Goal: Book appointment/travel/reservation

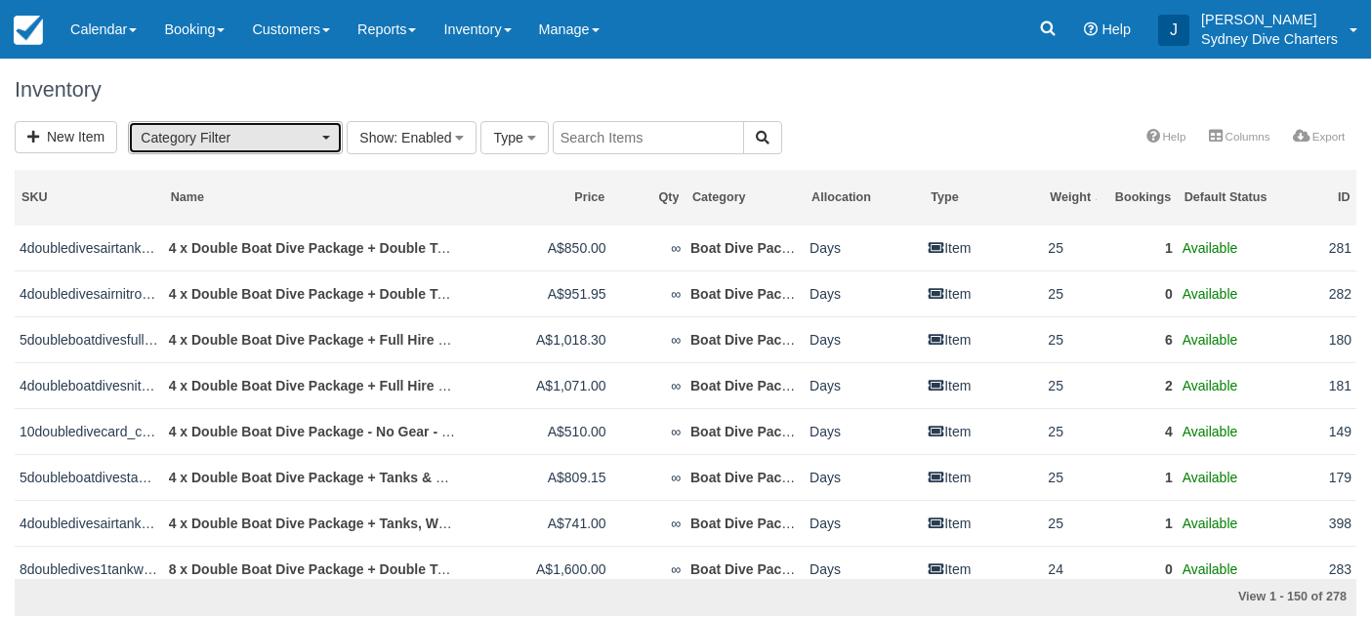
click at [326, 136] on span "button" at bounding box center [326, 138] width 8 height 4
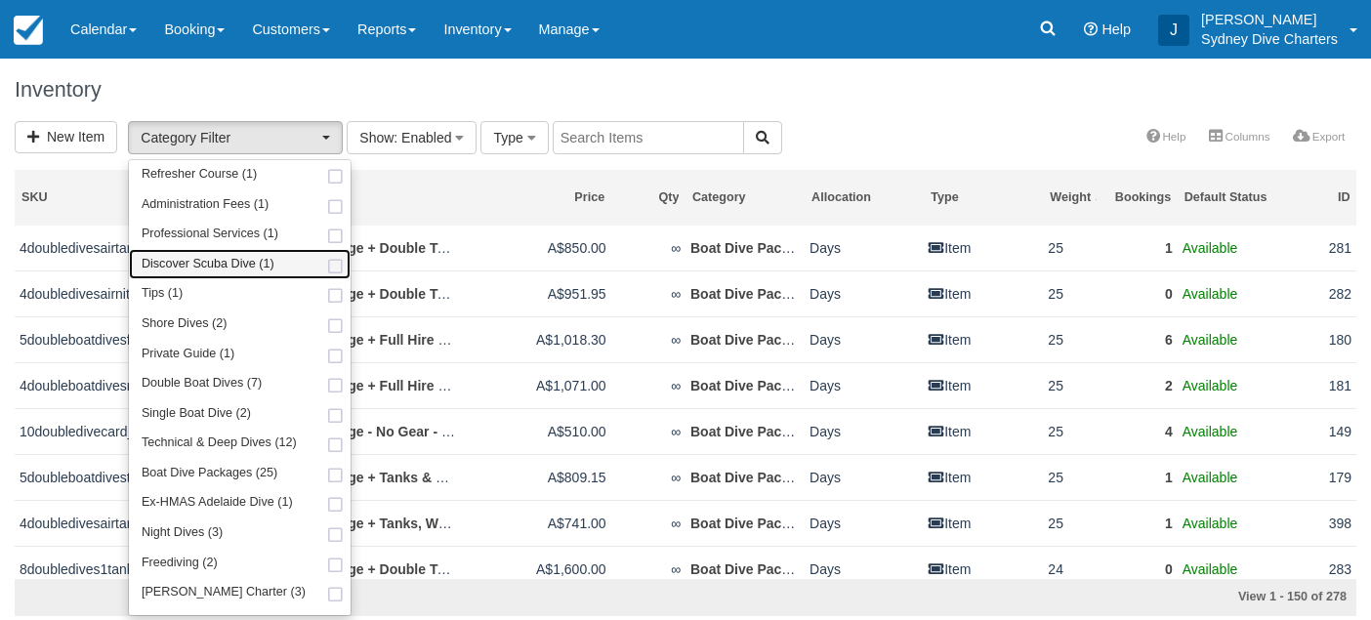
click at [327, 268] on span at bounding box center [335, 267] width 21 height 13
select select "68"
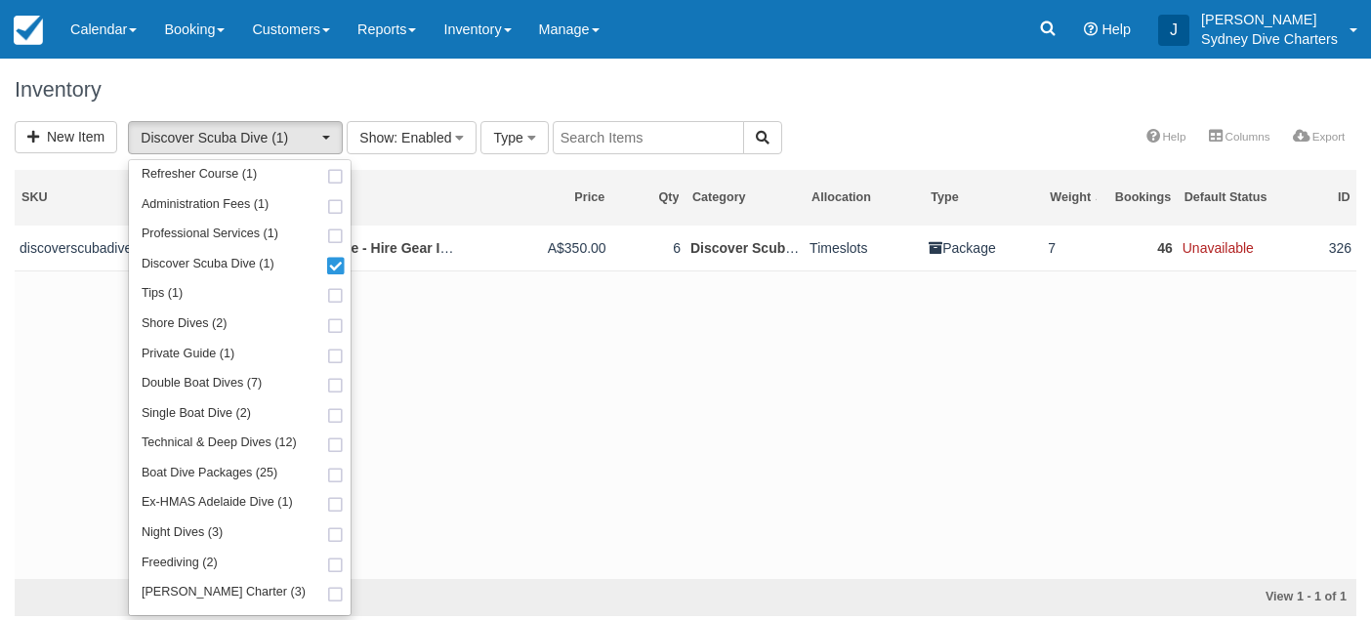
click at [820, 126] on div "New Item Discover Scuba Dive (1) Refresher Course (1) Administration Fees (1) P…" at bounding box center [685, 139] width 1371 height 36
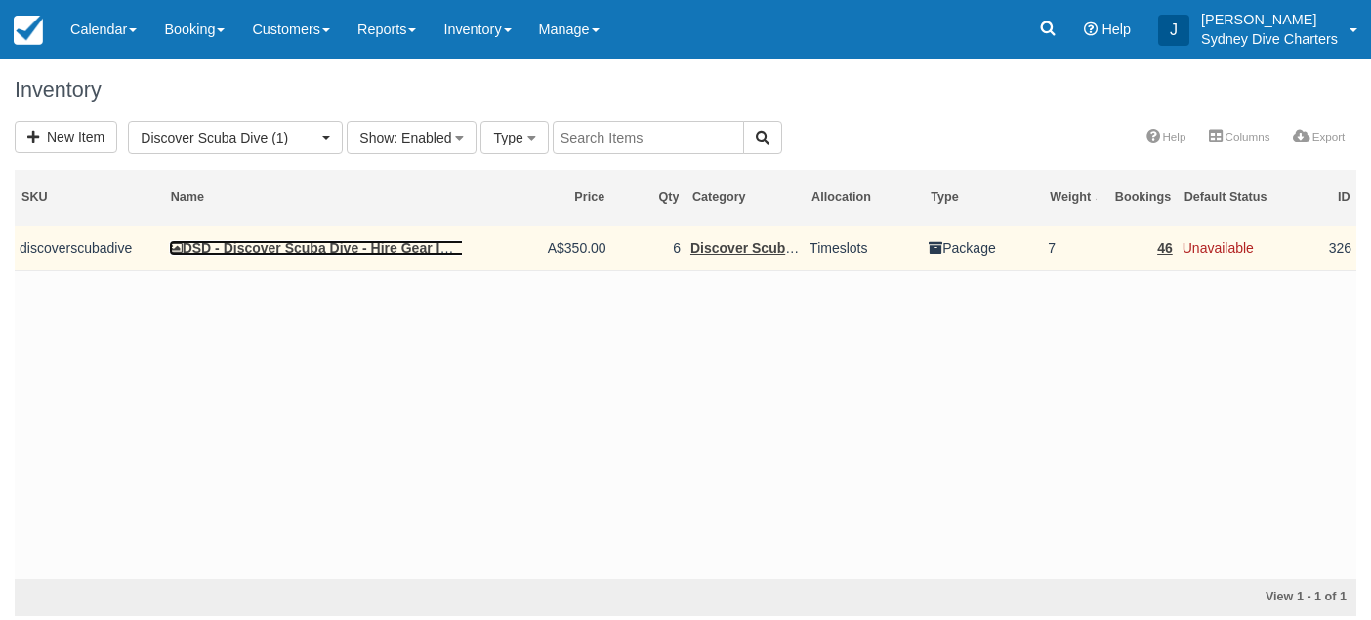
click at [268, 241] on link "DSD - Discover Scuba Dive - Hire Gear Included" at bounding box center [330, 248] width 323 height 16
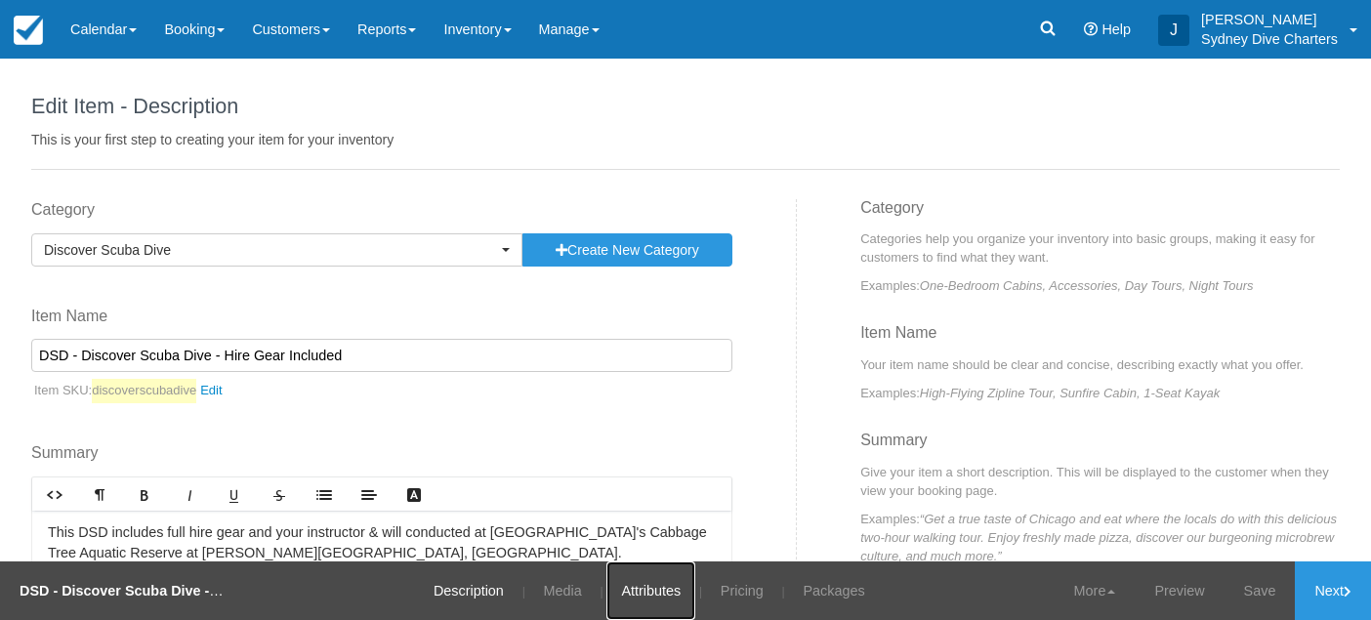
click at [652, 589] on link "Attributes" at bounding box center [651, 591] width 89 height 59
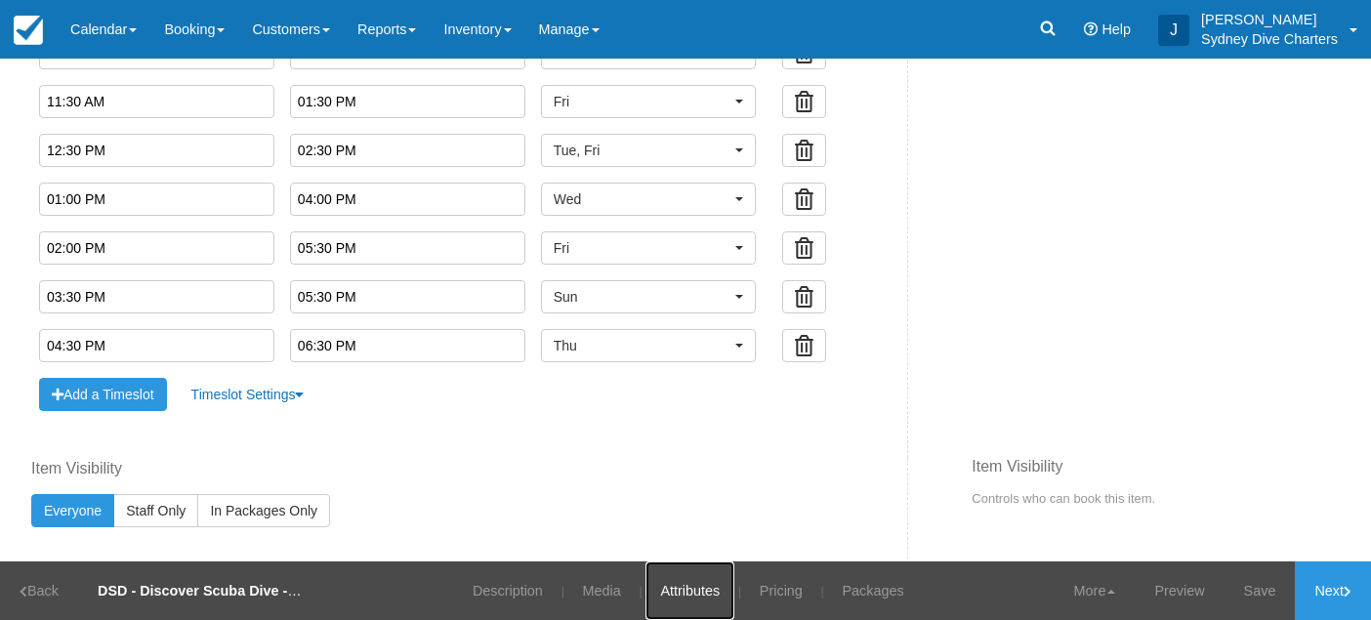
scroll to position [1268, 0]
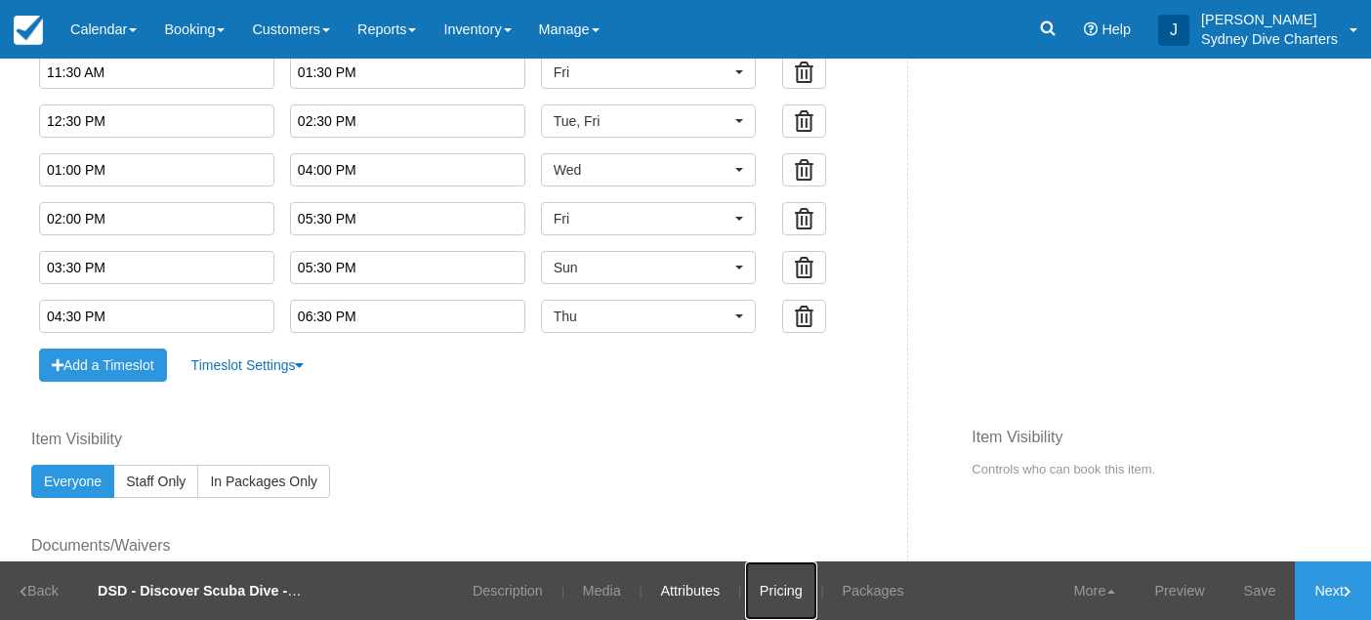
click at [779, 595] on link "Pricing" at bounding box center [781, 591] width 72 height 59
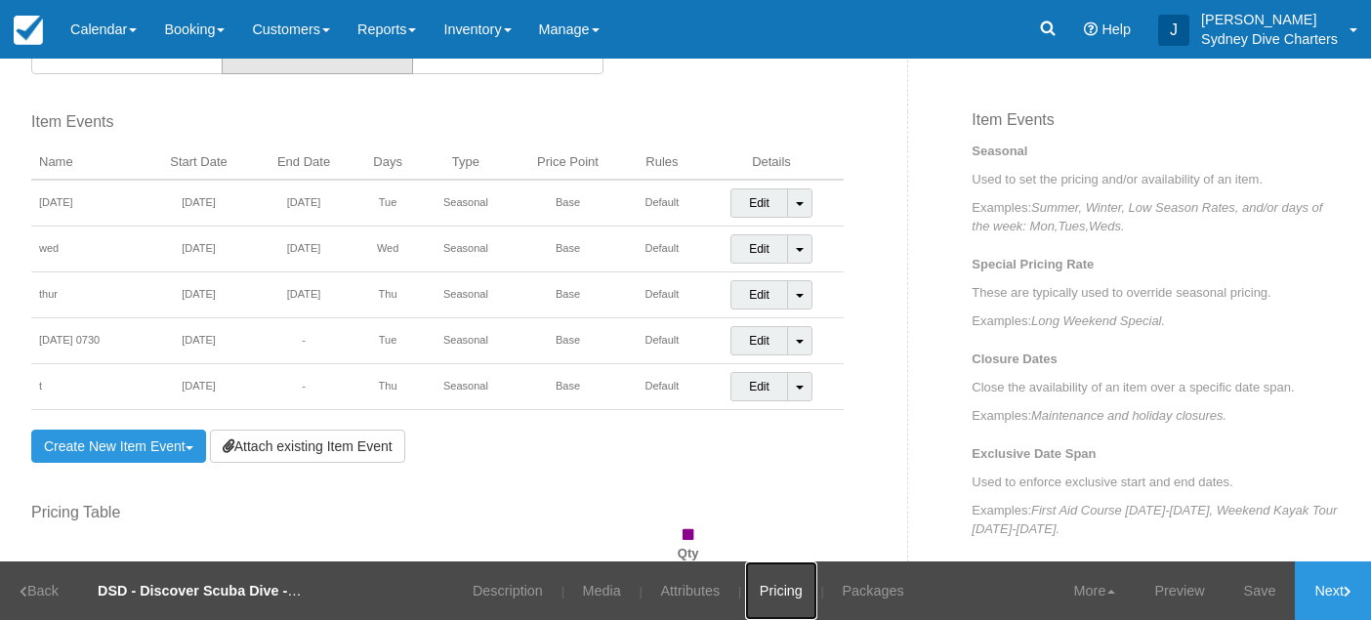
scroll to position [673, 0]
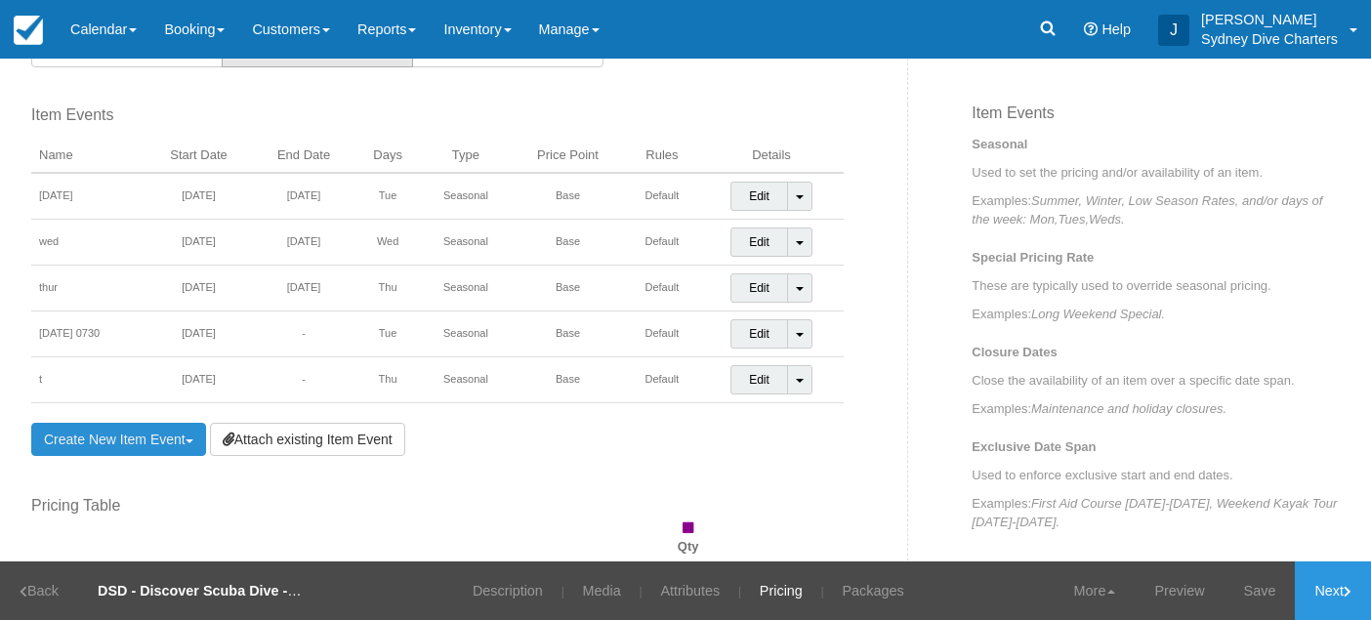
click at [170, 440] on link "Create New Item Event Toggle Dropdown" at bounding box center [118, 439] width 175 height 33
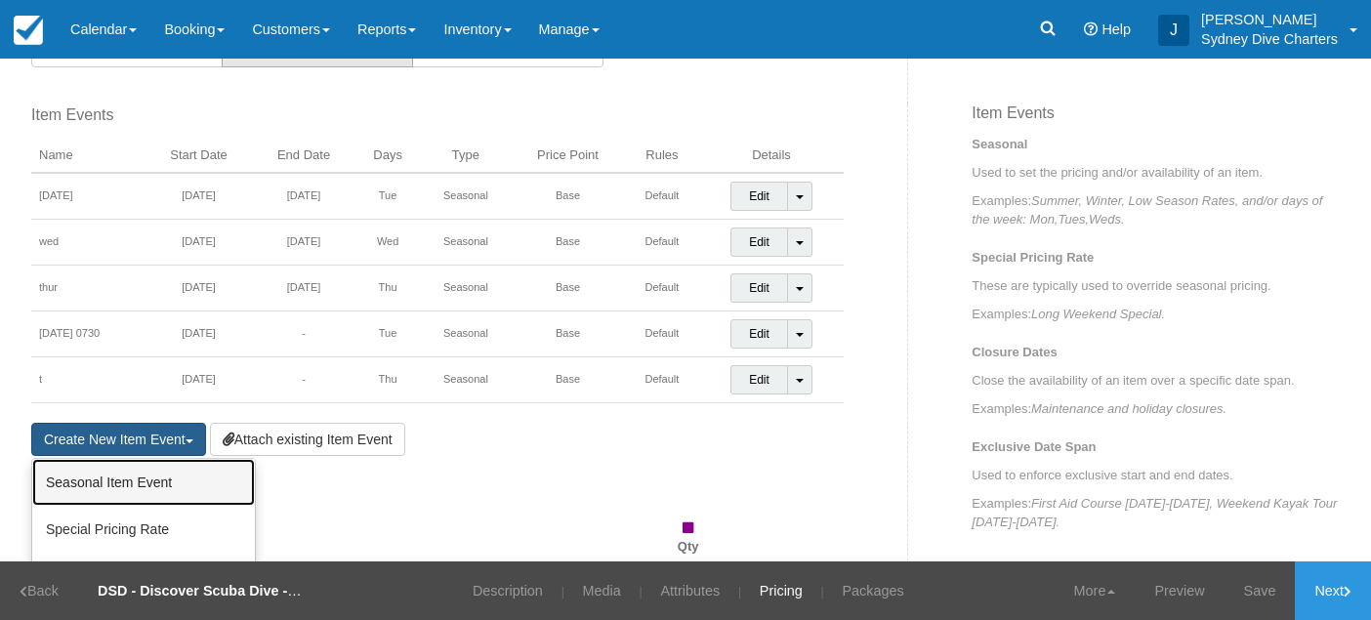
click at [156, 502] on link "Seasonal Item Event" at bounding box center [143, 482] width 223 height 47
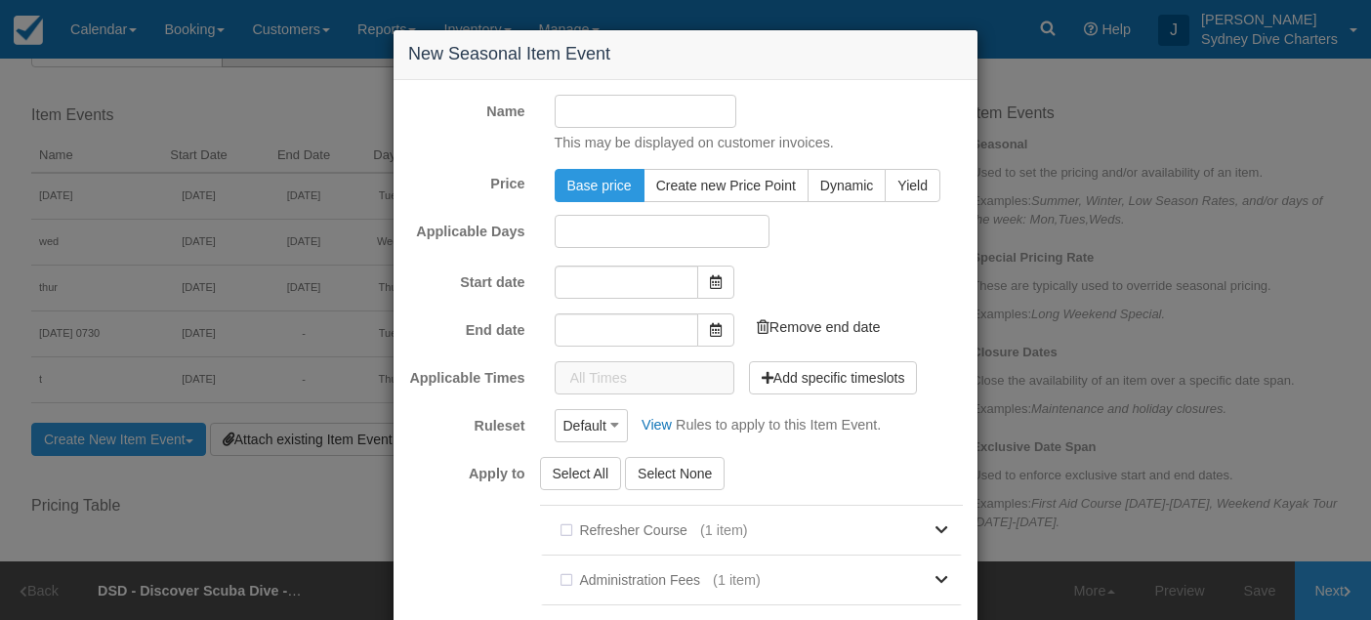
type input "[DATE]"
type input "17/09/2025"
checkbox input "true"
click at [607, 118] on input "Name" at bounding box center [646, 111] width 183 height 33
type input "friday"
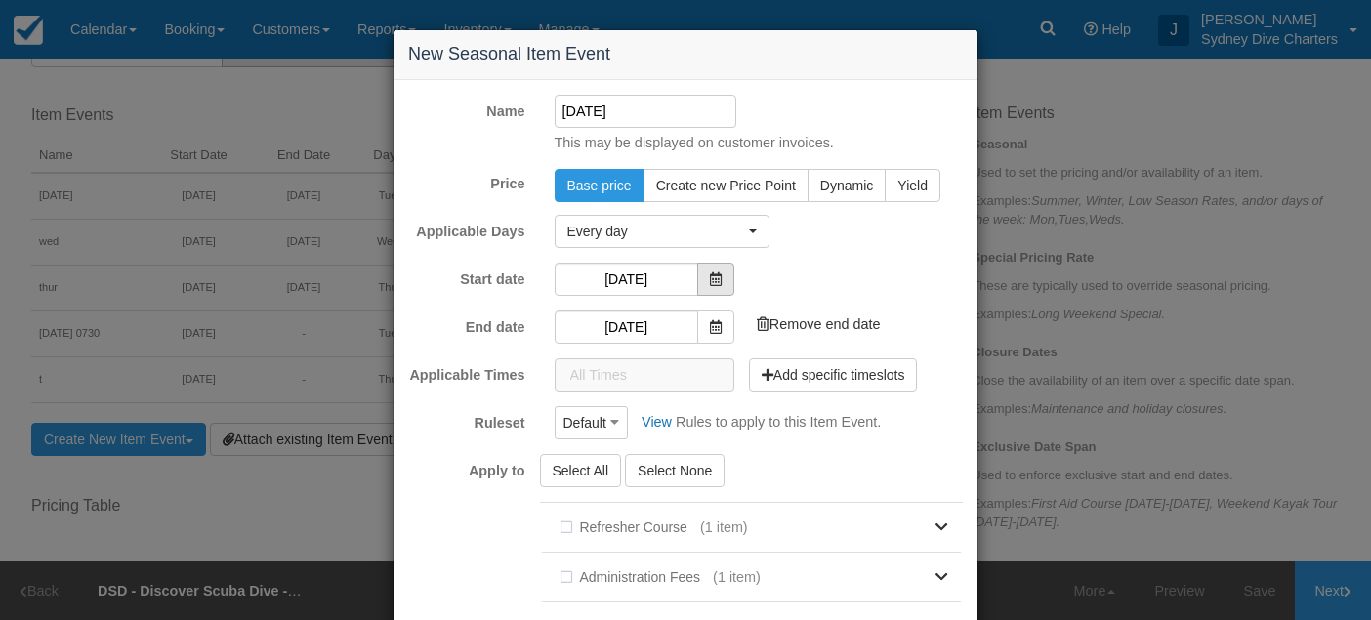
click at [718, 279] on icon at bounding box center [716, 279] width 12 height 14
click at [668, 279] on input "[DATE]" at bounding box center [627, 279] width 144 height 33
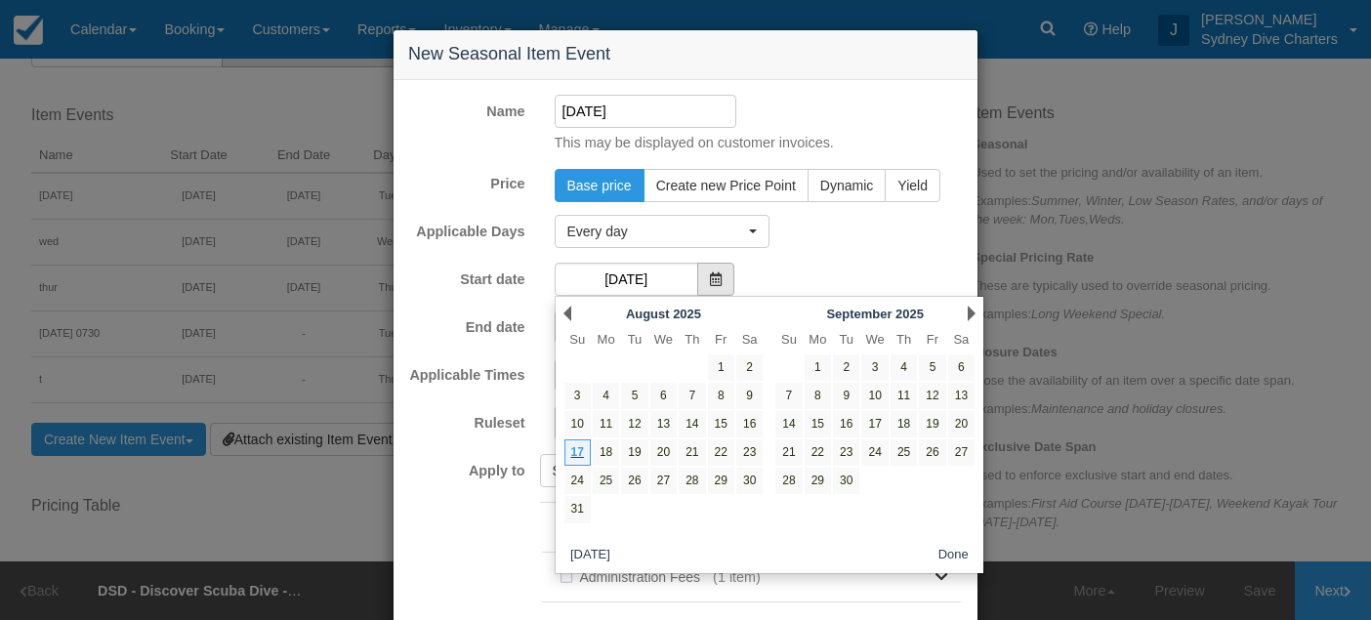
click at [712, 274] on icon at bounding box center [716, 279] width 12 height 14
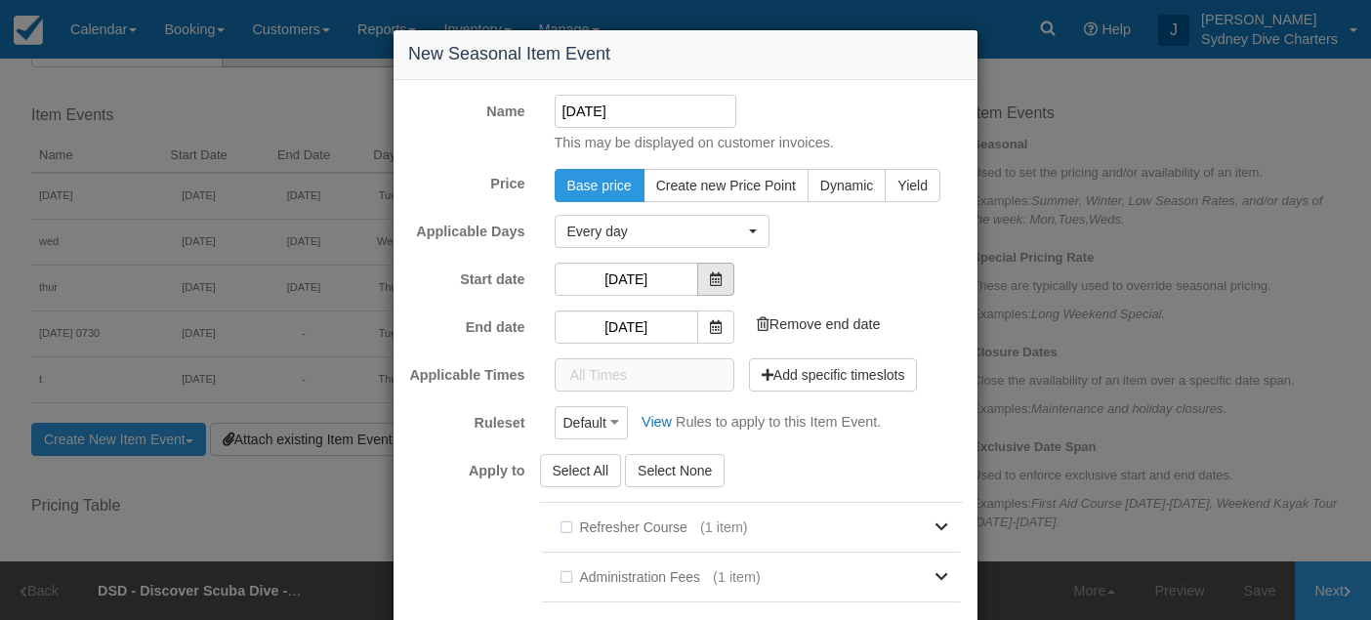
click at [712, 274] on icon at bounding box center [716, 279] width 12 height 14
click at [646, 278] on input "[DATE]" at bounding box center [627, 279] width 144 height 33
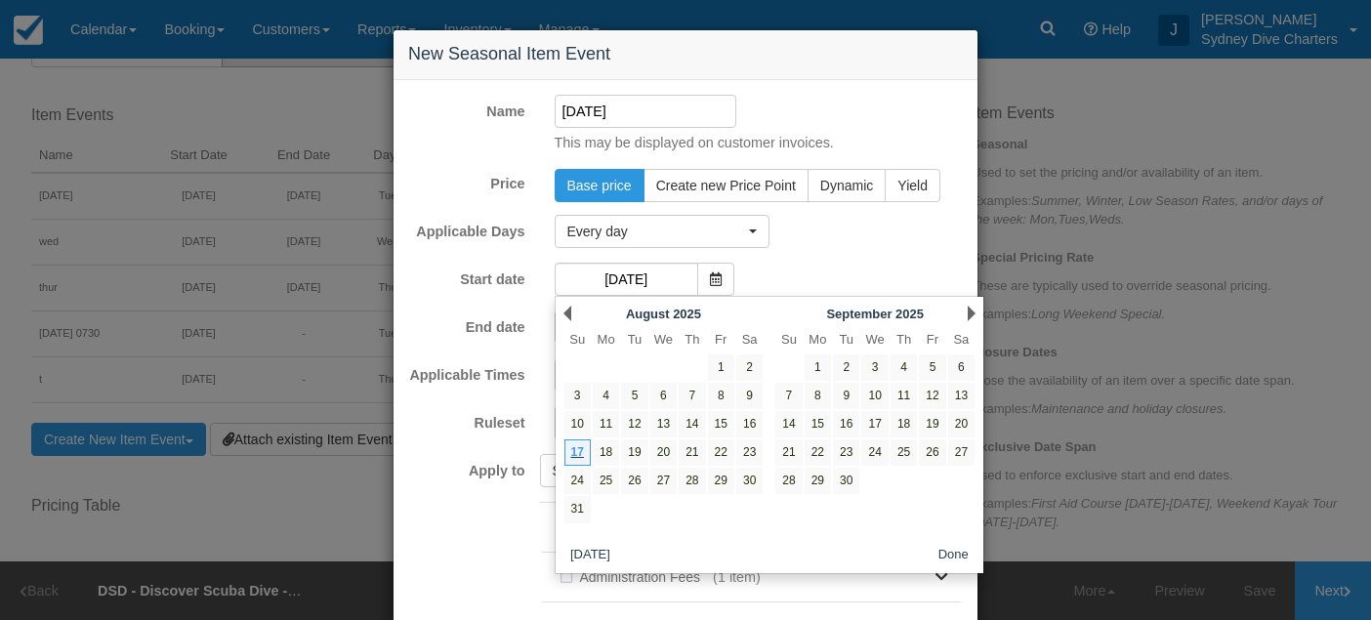
click at [965, 312] on div "Next September 2025" at bounding box center [876, 313] width 212 height 27
click at [968, 312] on link "Next" at bounding box center [972, 314] width 8 height 16
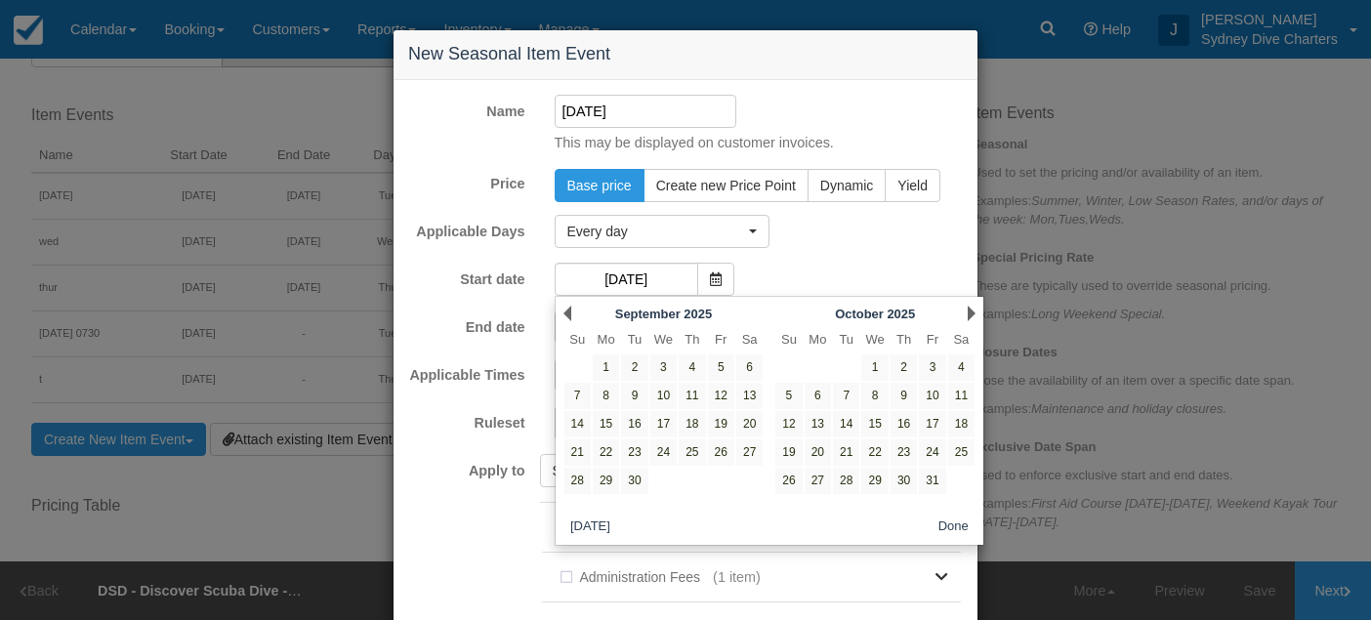
click at [968, 312] on link "Next" at bounding box center [972, 314] width 8 height 16
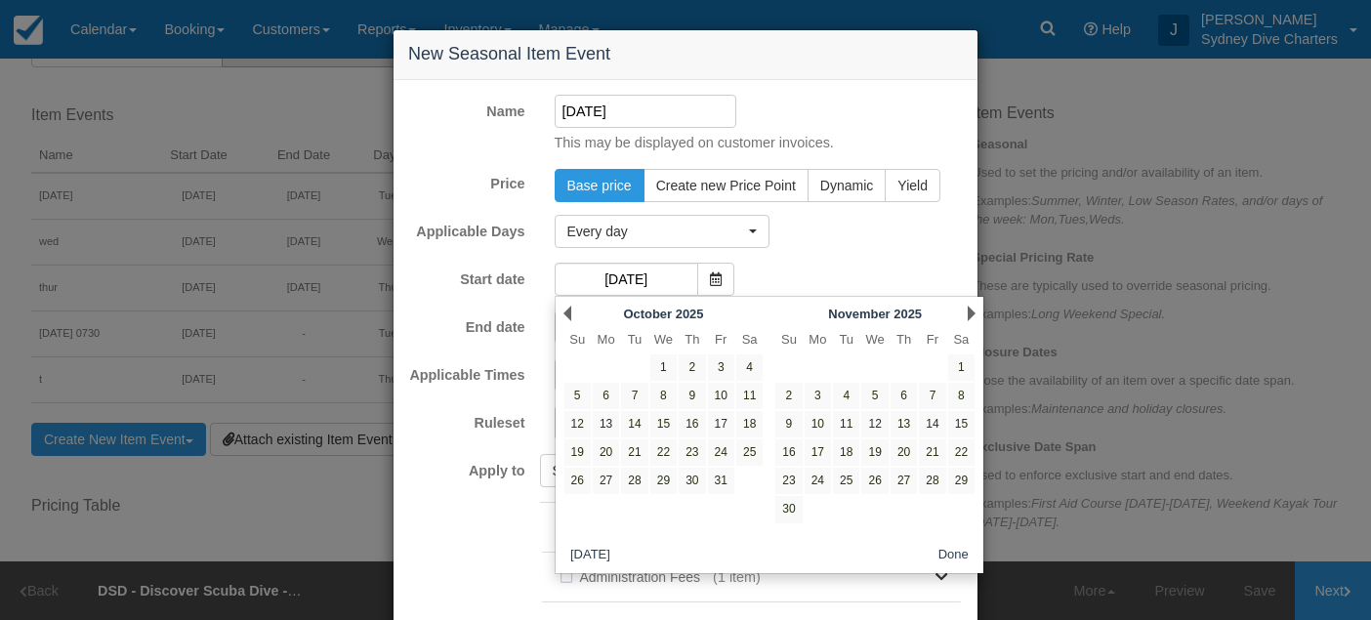
click at [968, 312] on link "Next" at bounding box center [972, 314] width 8 height 16
click at [933, 424] on link "19" at bounding box center [932, 424] width 26 height 26
type input "[DATE]"
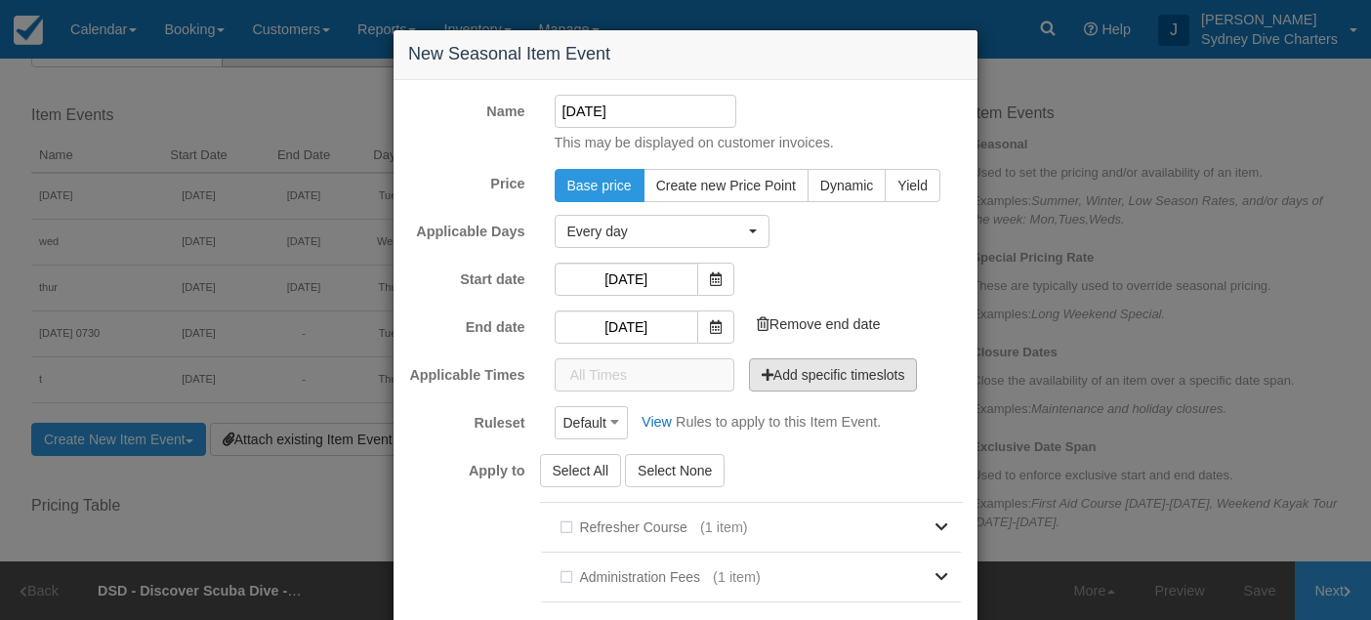
click at [812, 374] on button "Add specific timeslots" at bounding box center [833, 374] width 169 height 33
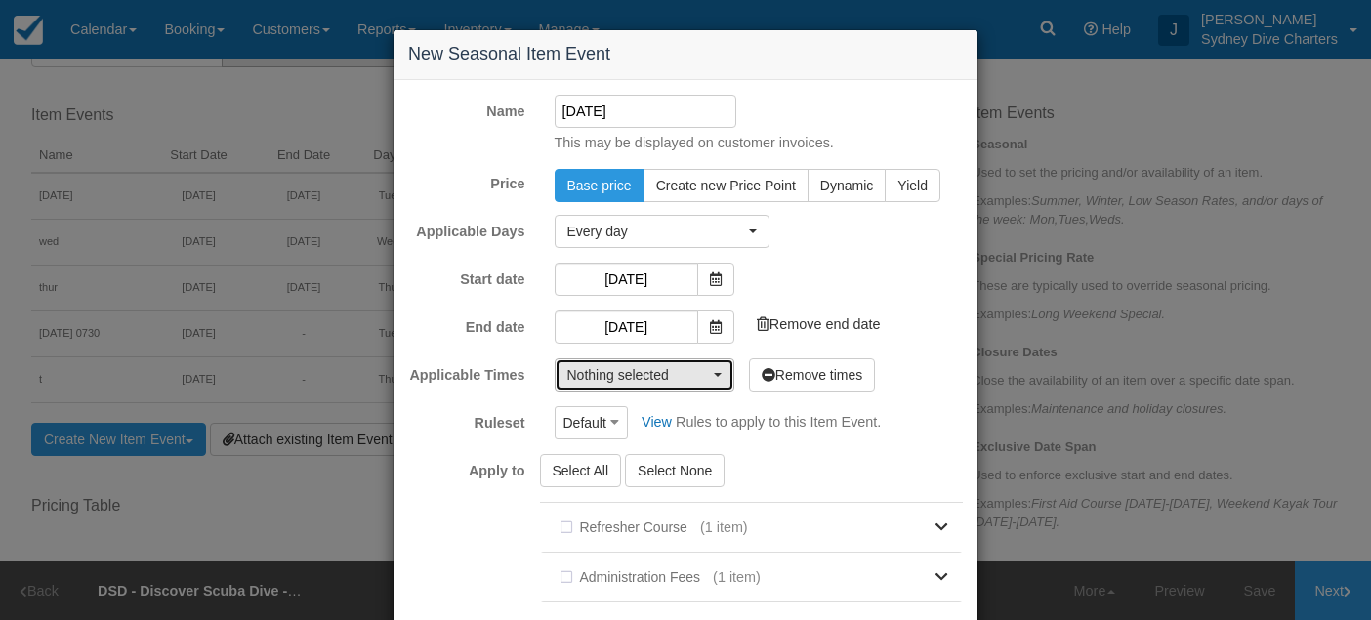
click at [716, 370] on button "Nothing selected" at bounding box center [645, 374] width 180 height 33
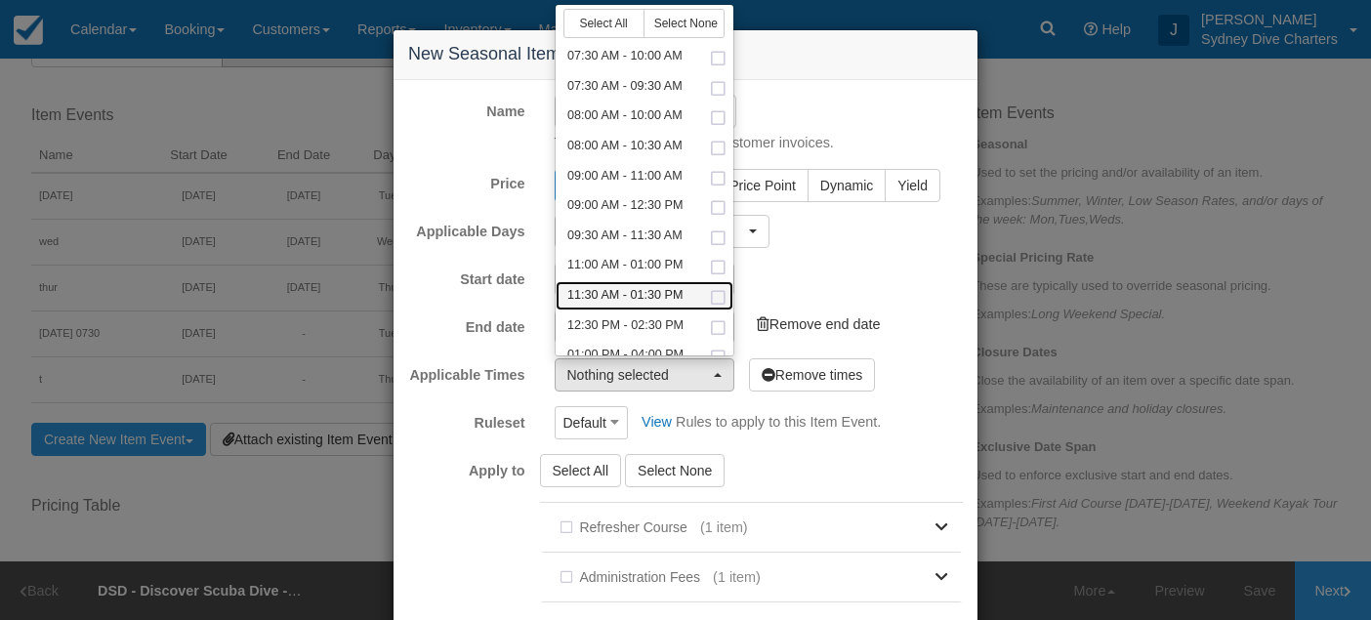
click at [718, 297] on span at bounding box center [718, 298] width 21 height 13
select select "690-120"
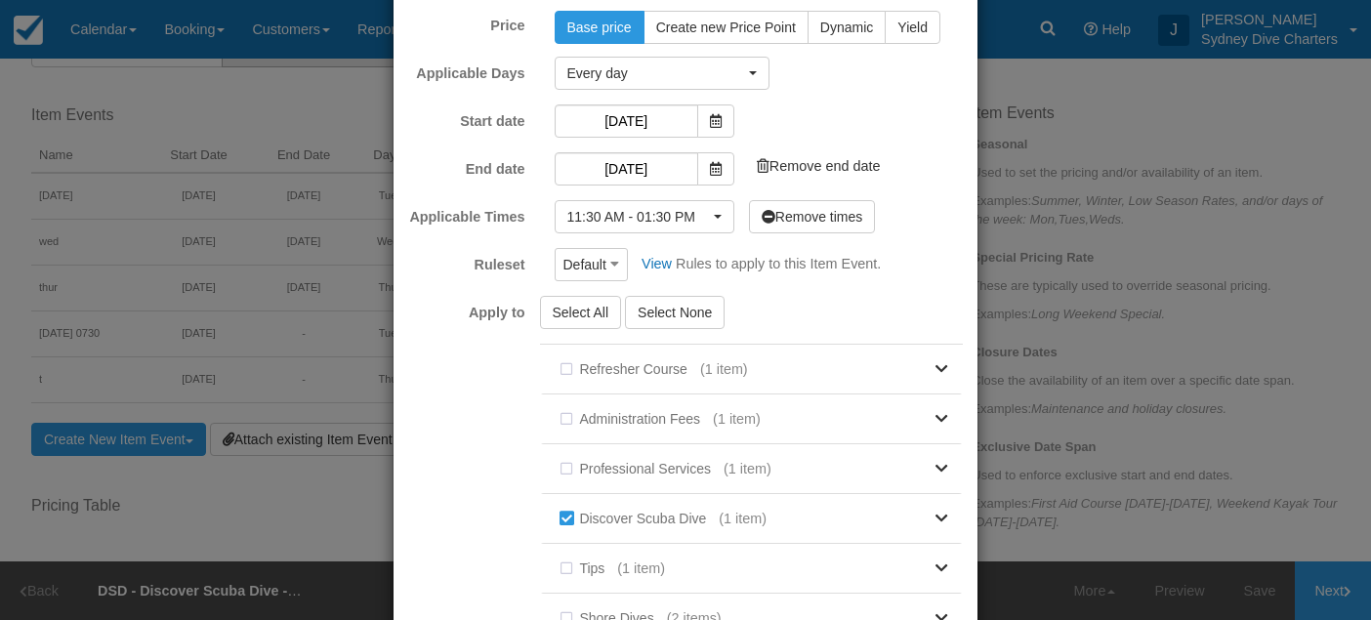
scroll to position [509, 0]
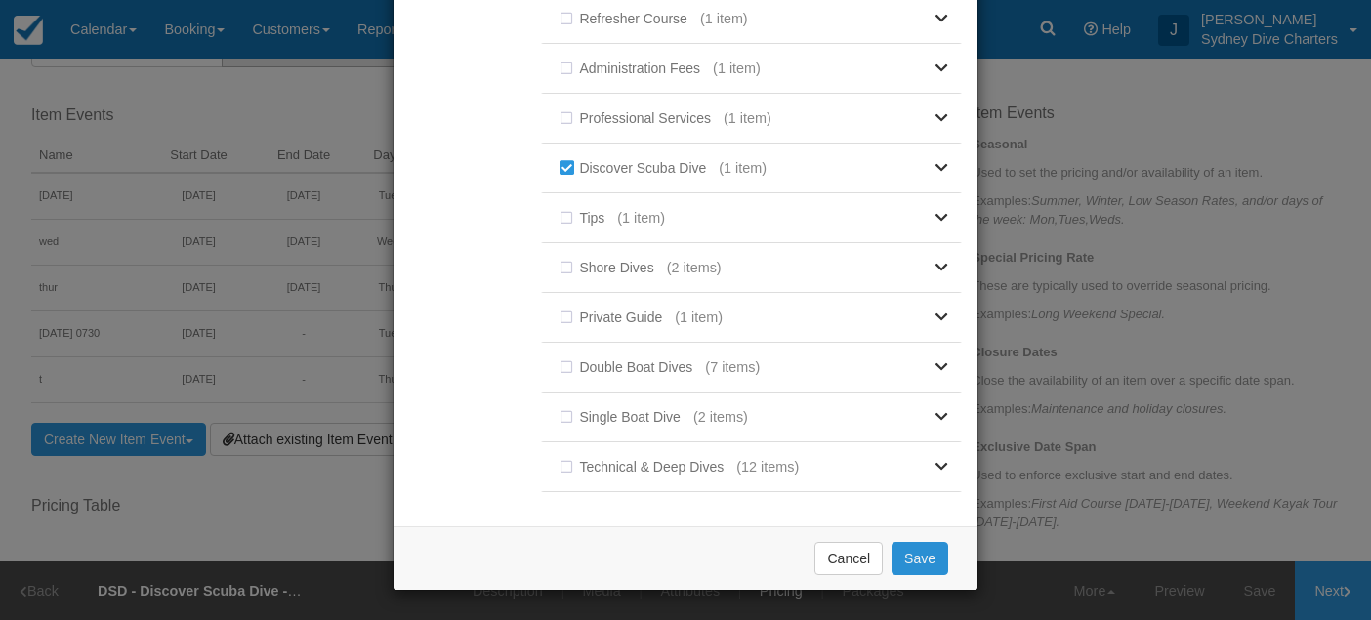
click at [913, 554] on button "Save" at bounding box center [920, 558] width 57 height 33
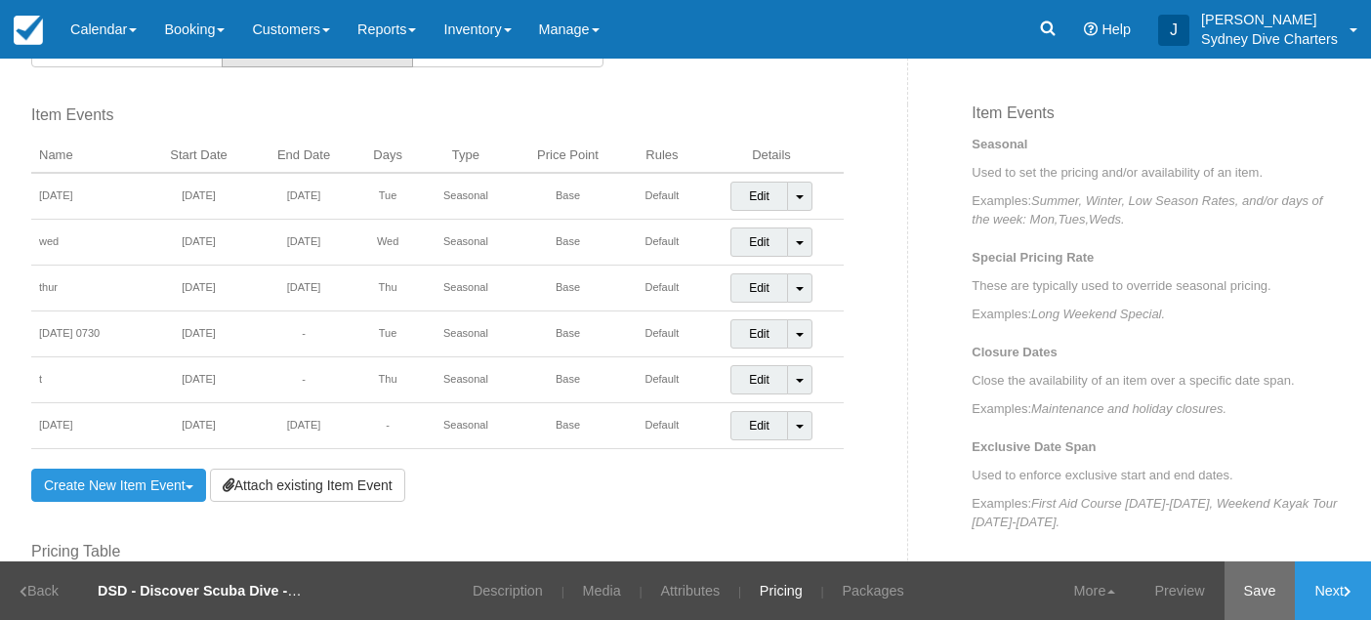
click at [1265, 580] on link "Save" at bounding box center [1260, 591] width 71 height 59
click at [668, 596] on link "Attributes" at bounding box center [678, 591] width 89 height 59
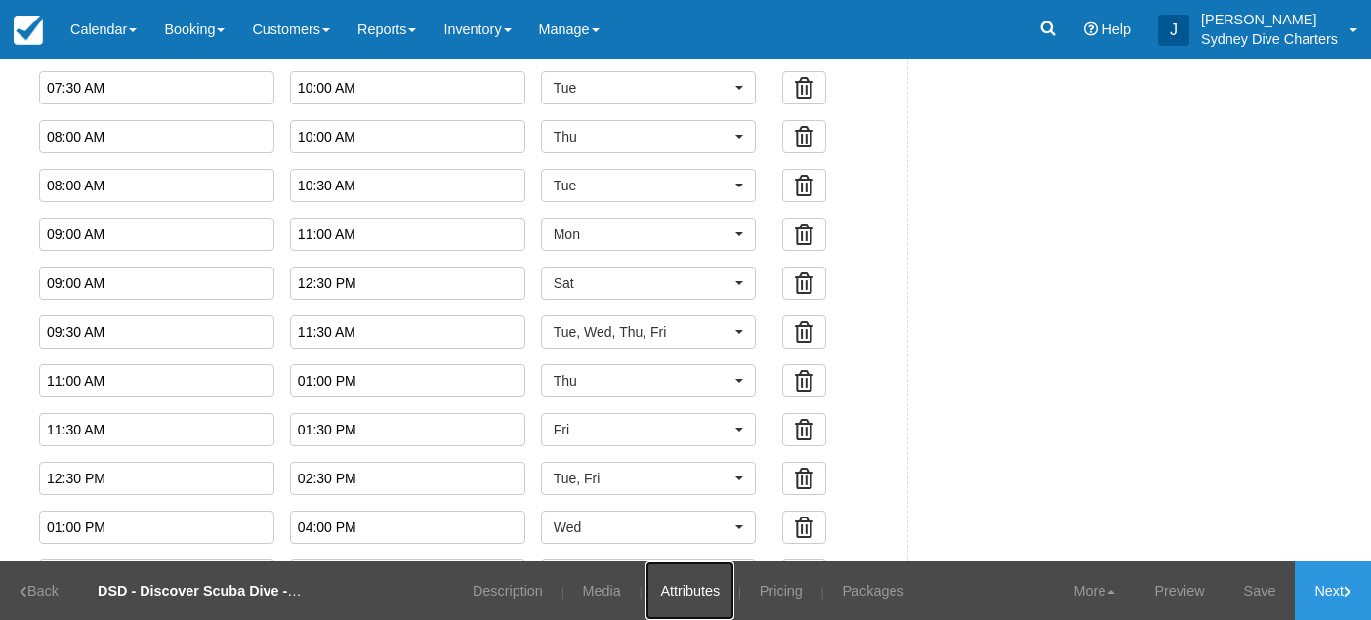
scroll to position [907, 0]
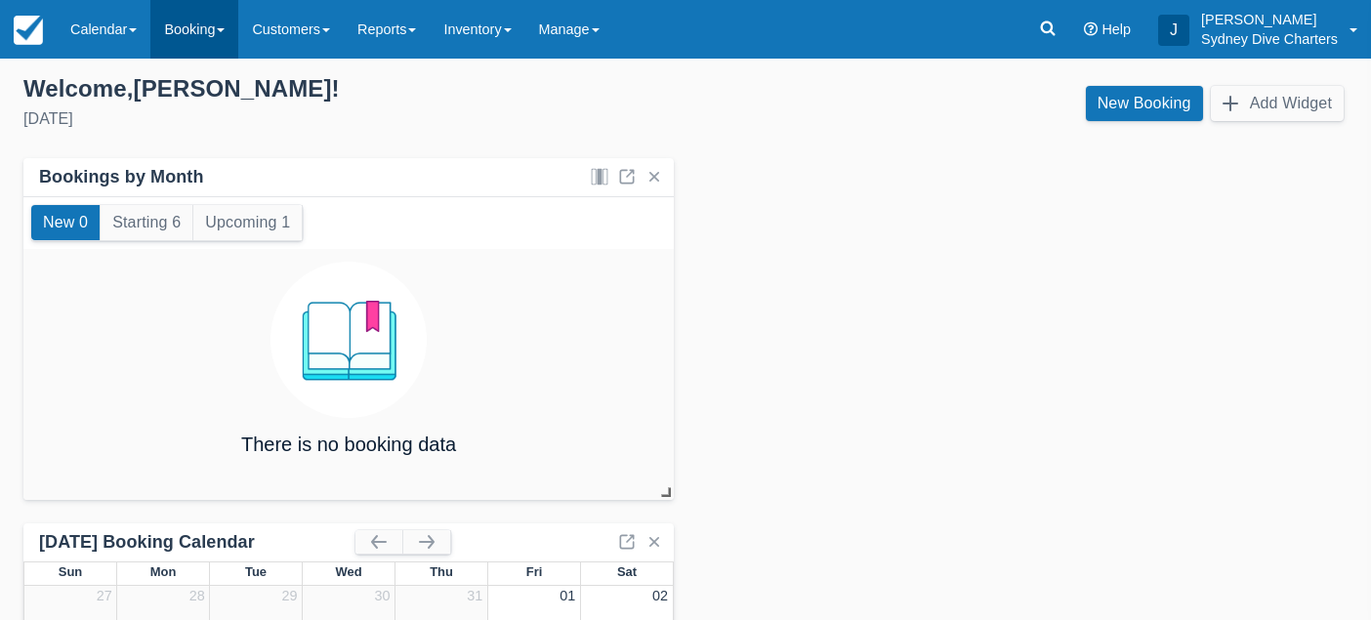
click at [203, 33] on link "Booking" at bounding box center [194, 29] width 88 height 59
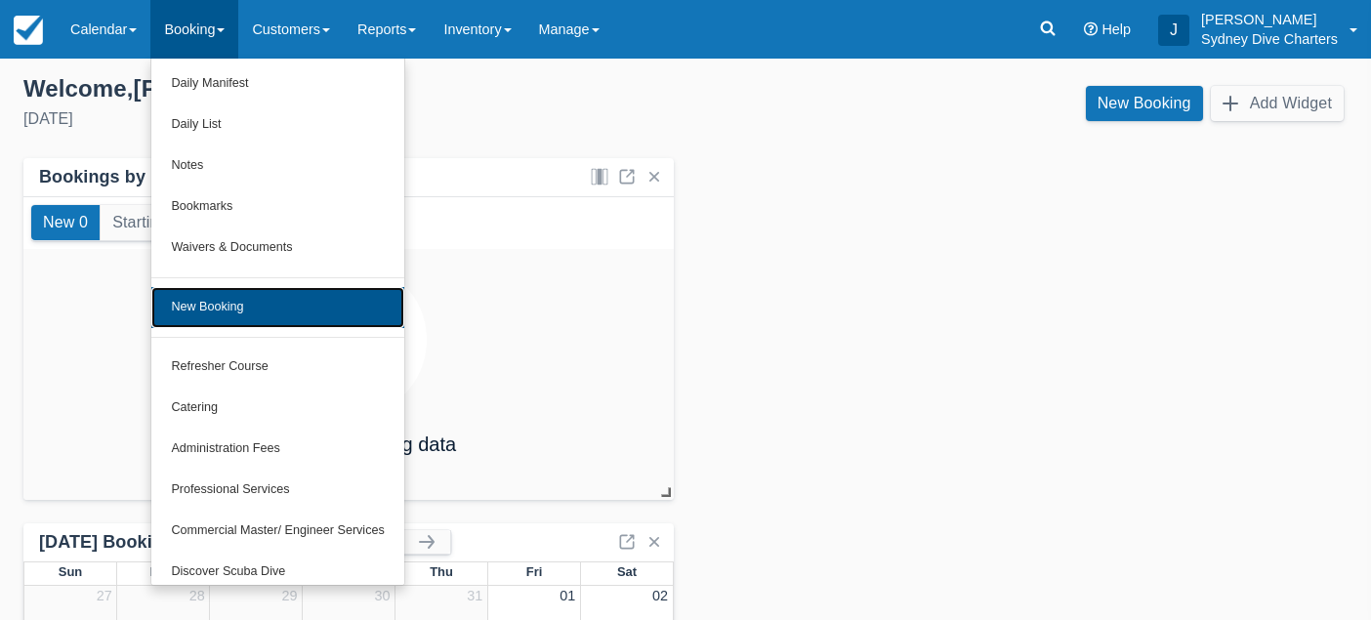
click at [236, 314] on link "New Booking" at bounding box center [277, 307] width 252 height 41
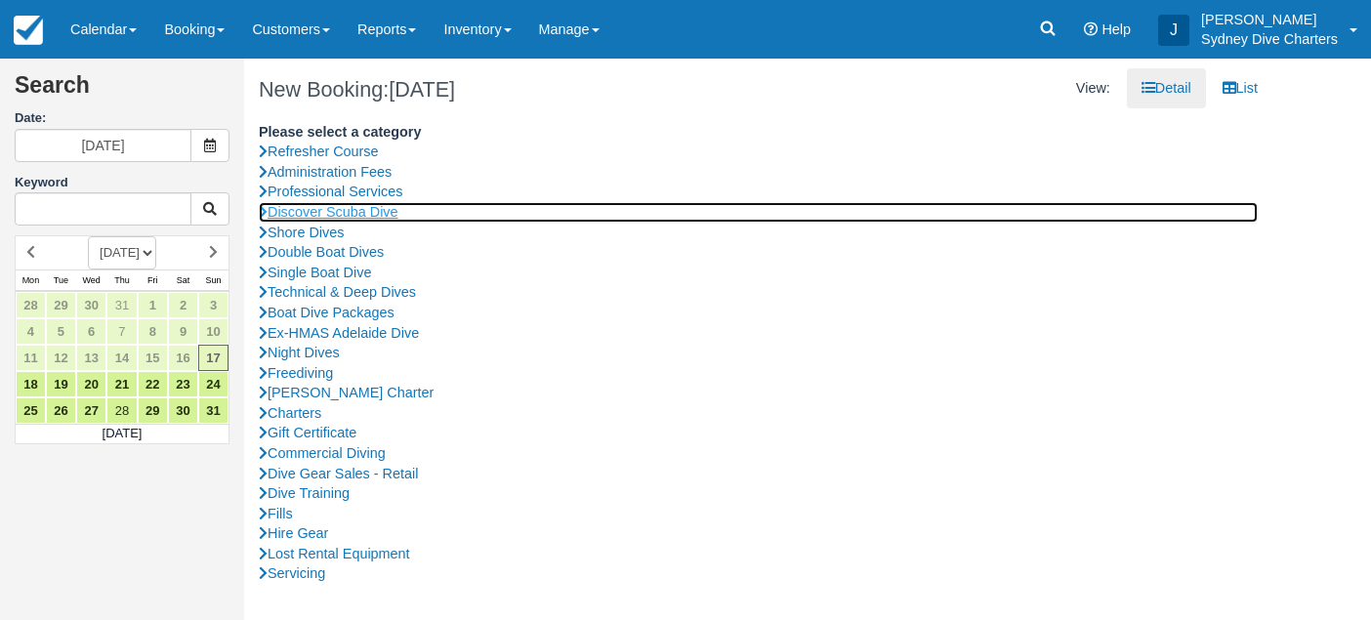
click at [339, 212] on link "Discover Scuba Dive" at bounding box center [758, 212] width 999 height 21
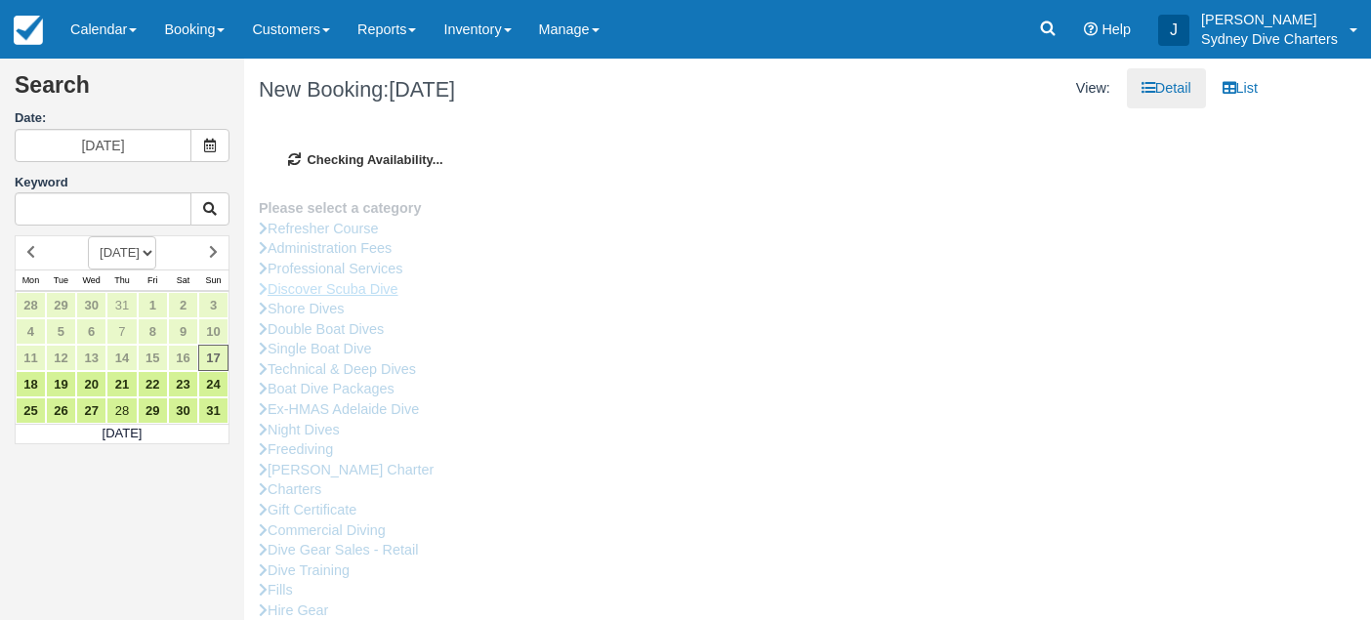
type input "19/08/2025"
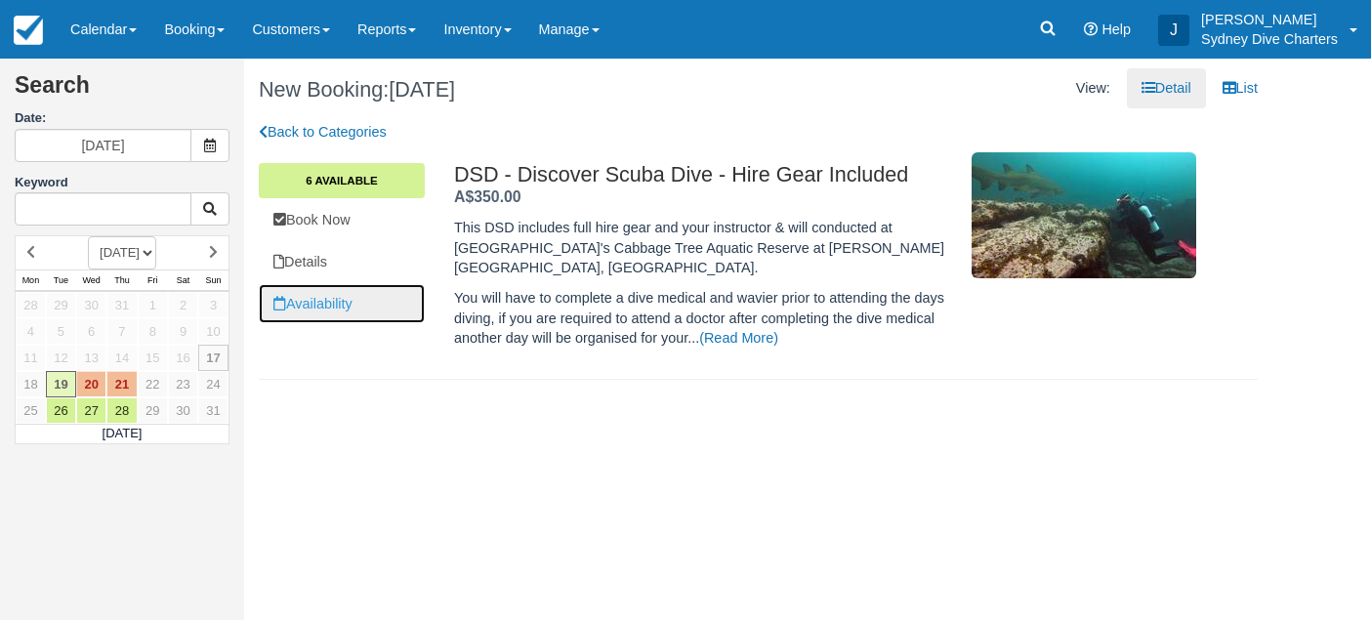
click at [351, 301] on link "Availability" at bounding box center [342, 304] width 166 height 40
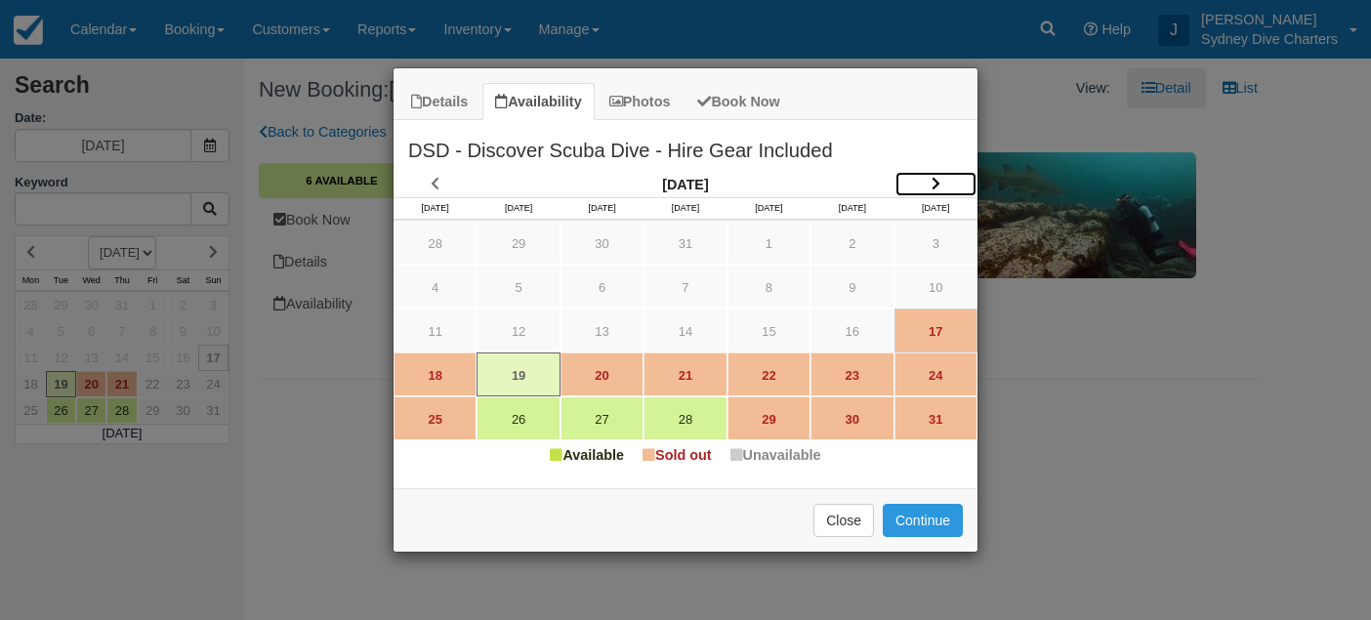
click at [939, 184] on icon "Item Modal" at bounding box center [936, 184] width 9 height 14
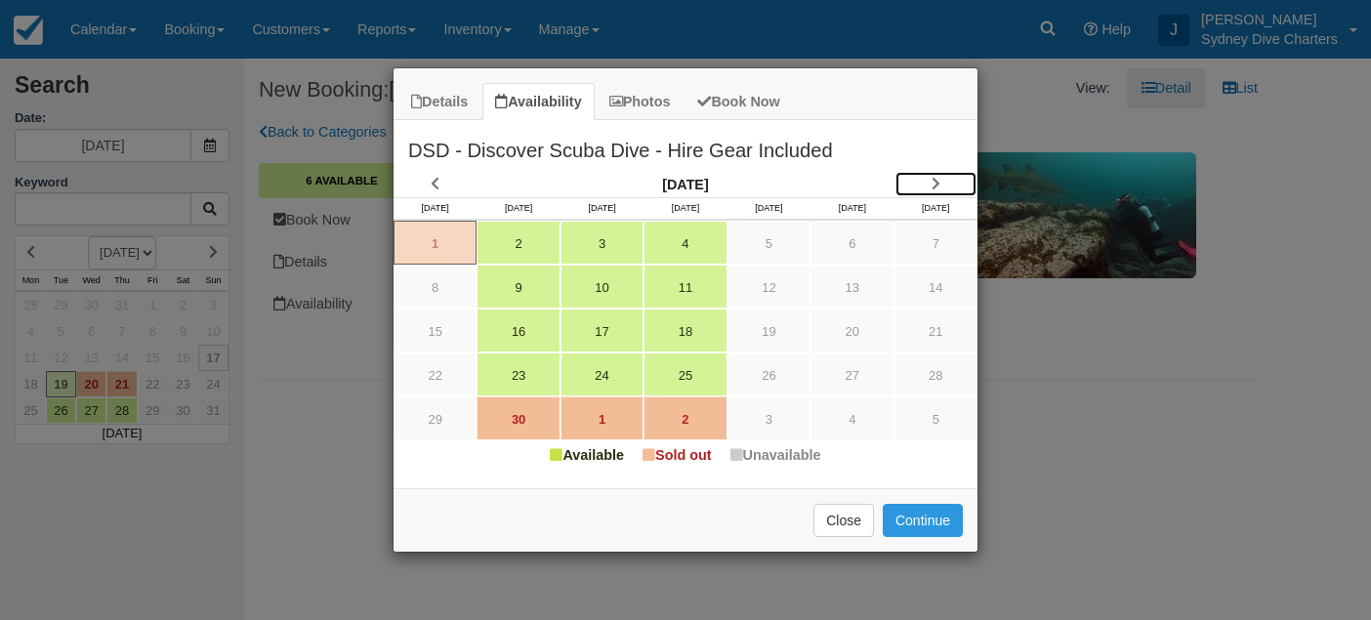
click at [939, 184] on icon "Item Modal" at bounding box center [936, 184] width 9 height 14
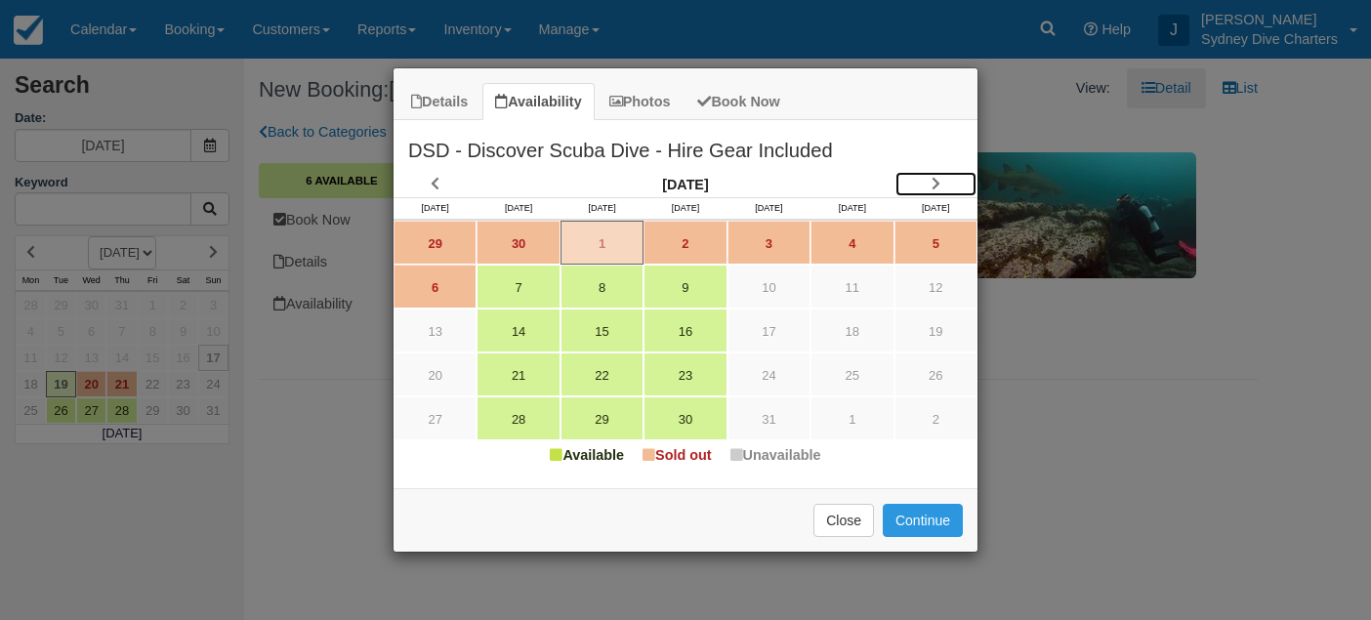
click at [939, 184] on icon "Item Modal" at bounding box center [936, 184] width 9 height 14
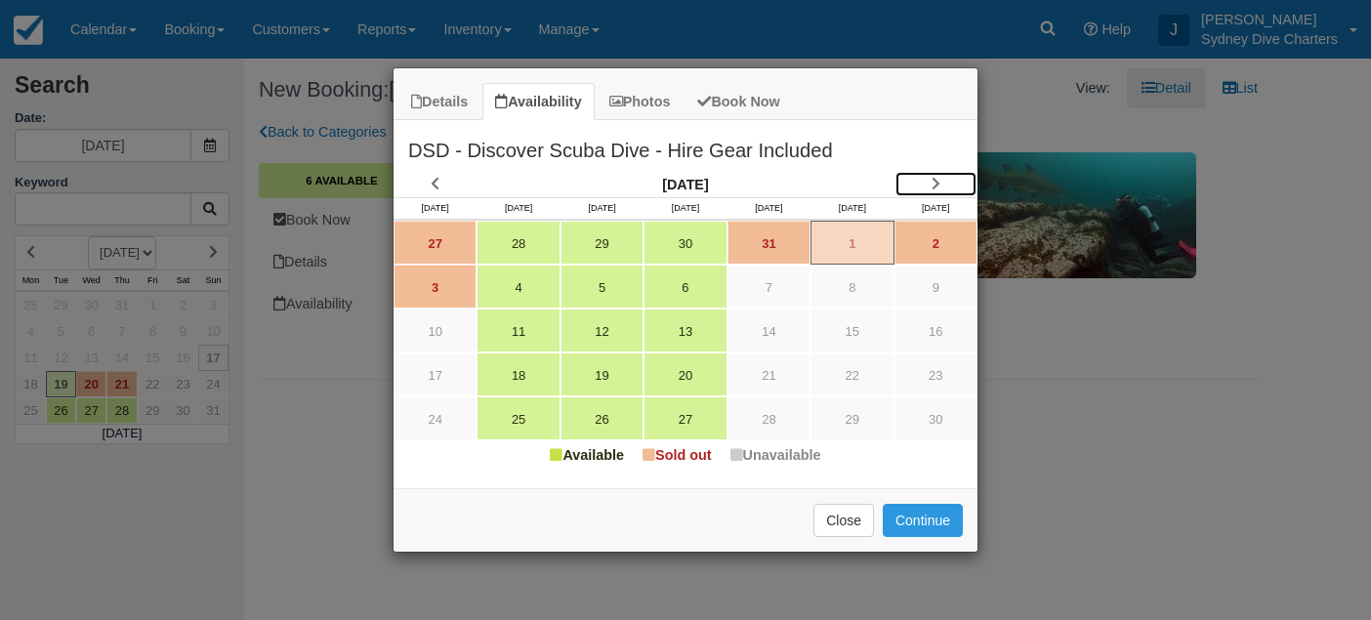
click at [939, 184] on icon "Item Modal" at bounding box center [936, 184] width 9 height 14
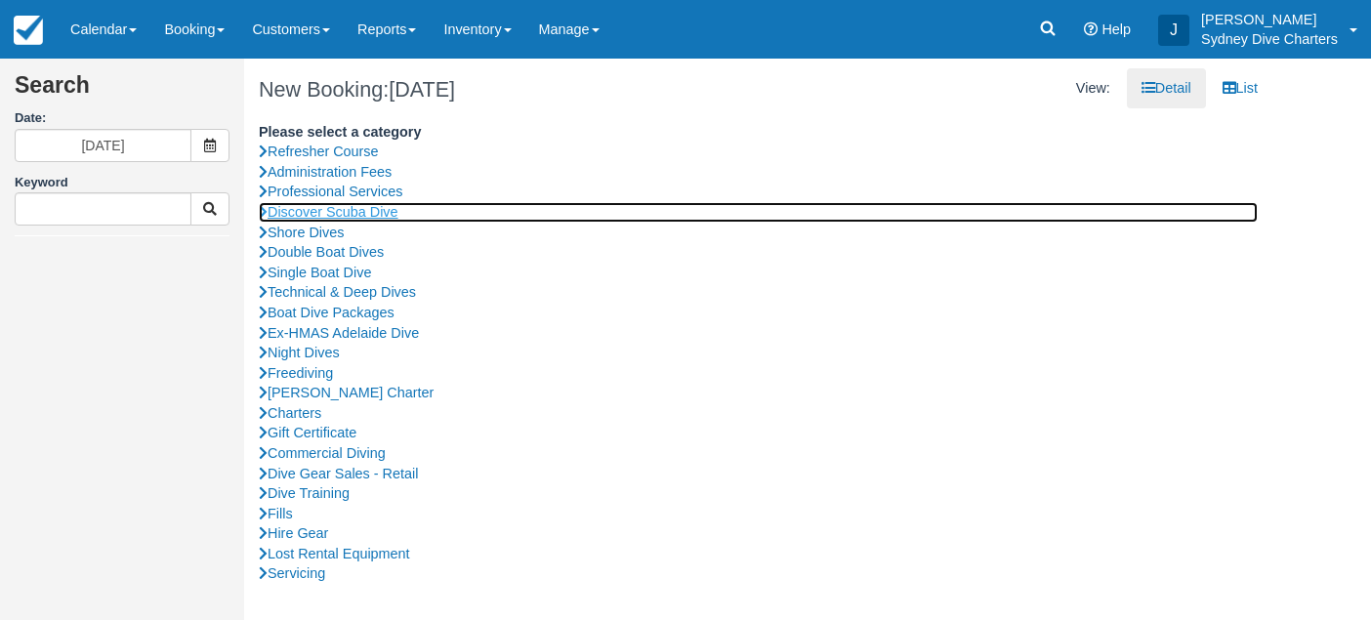
click at [366, 219] on link "Discover Scuba Dive" at bounding box center [758, 212] width 999 height 21
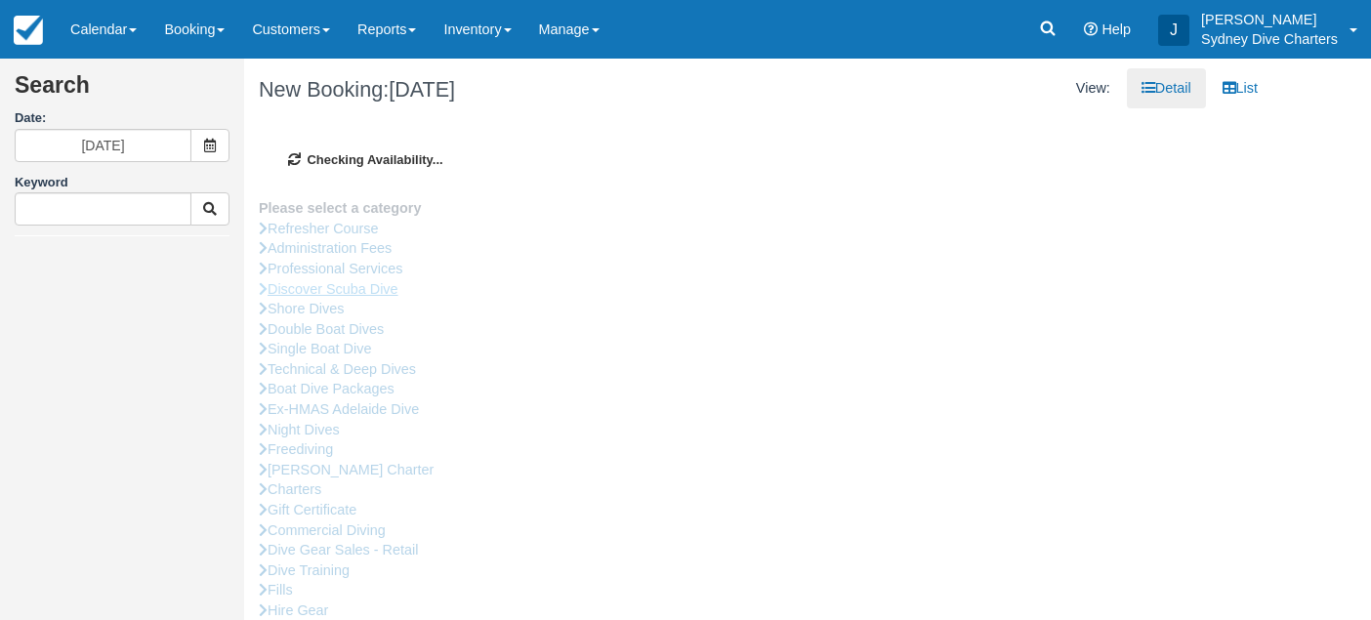
type input "[DATE]"
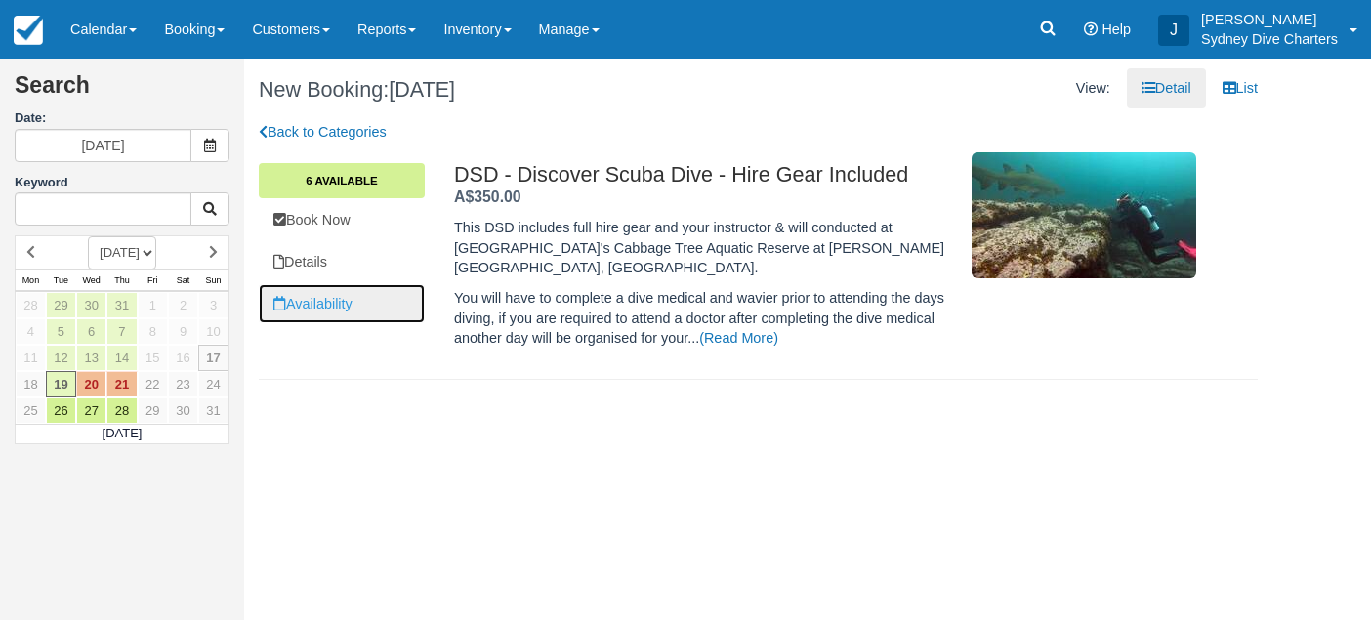
click at [352, 304] on link "Availability" at bounding box center [342, 304] width 166 height 40
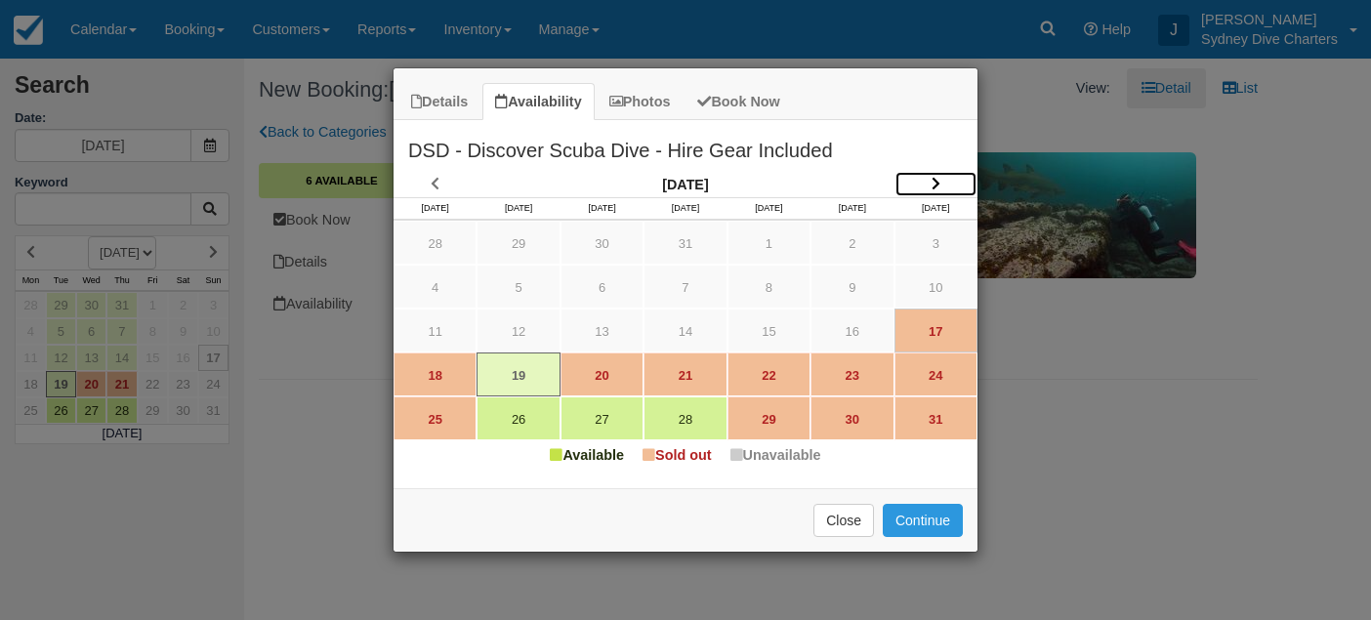
click at [934, 183] on icon "Item Modal" at bounding box center [936, 184] width 9 height 14
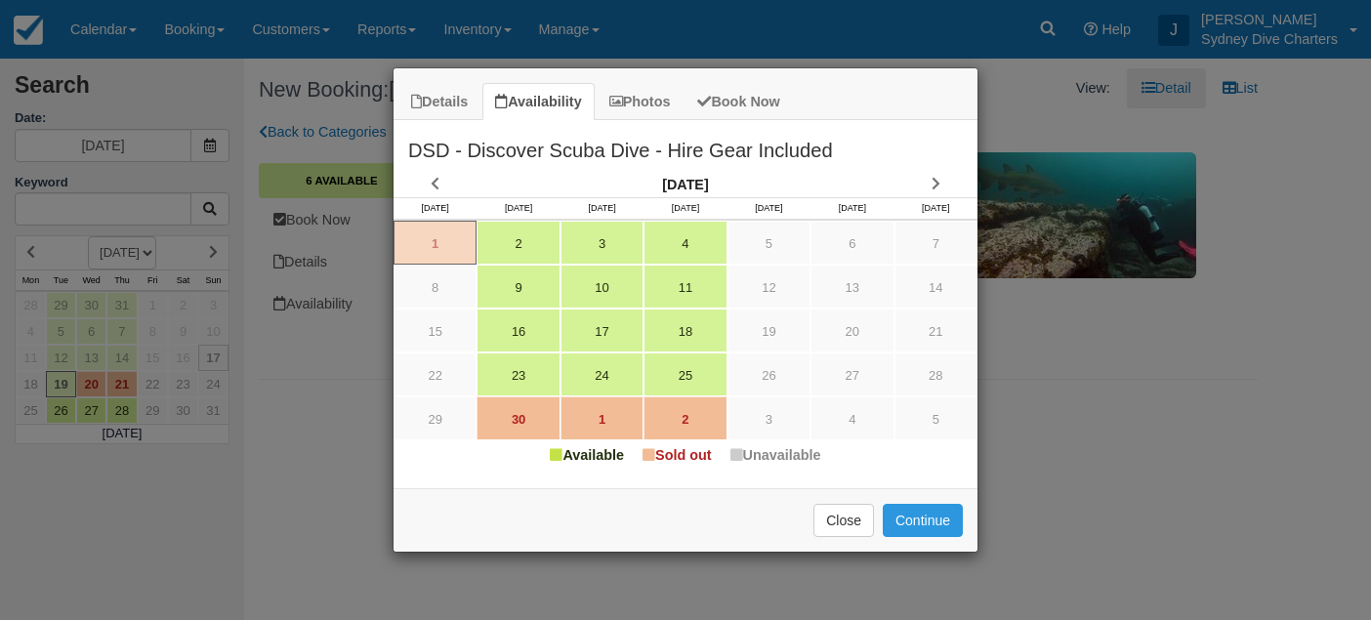
click at [934, 183] on icon "Item Modal" at bounding box center [936, 184] width 9 height 14
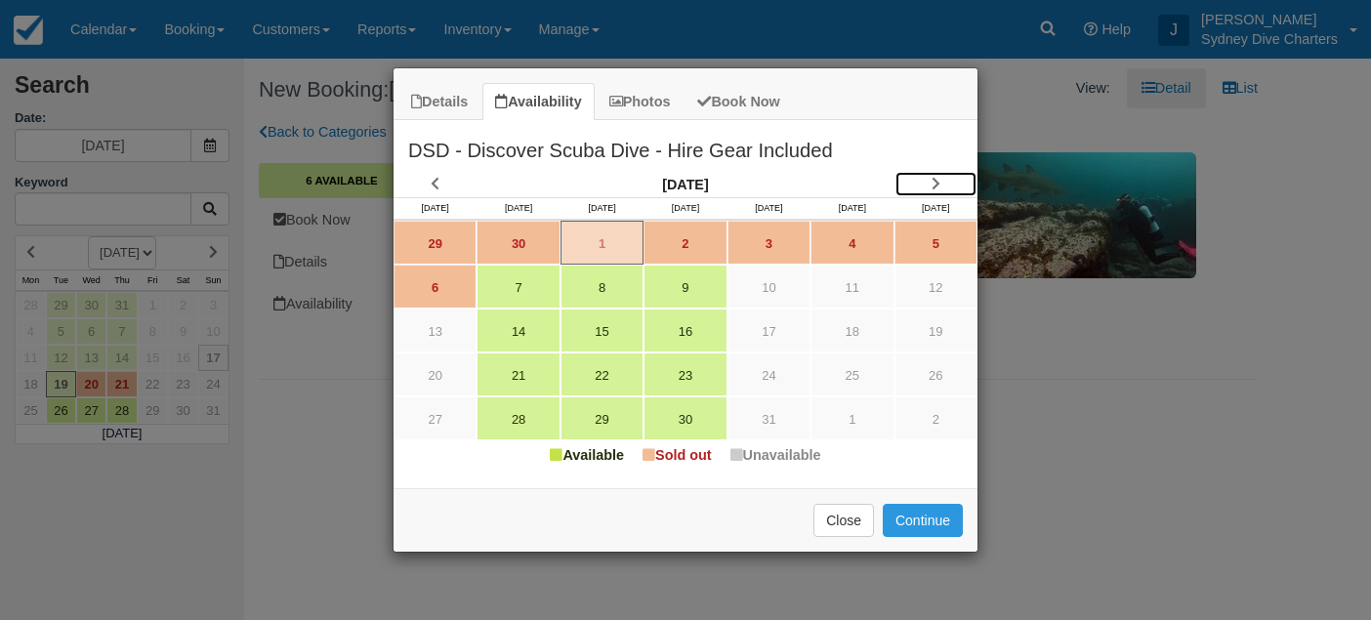
click at [934, 183] on icon "Item Modal" at bounding box center [936, 184] width 9 height 14
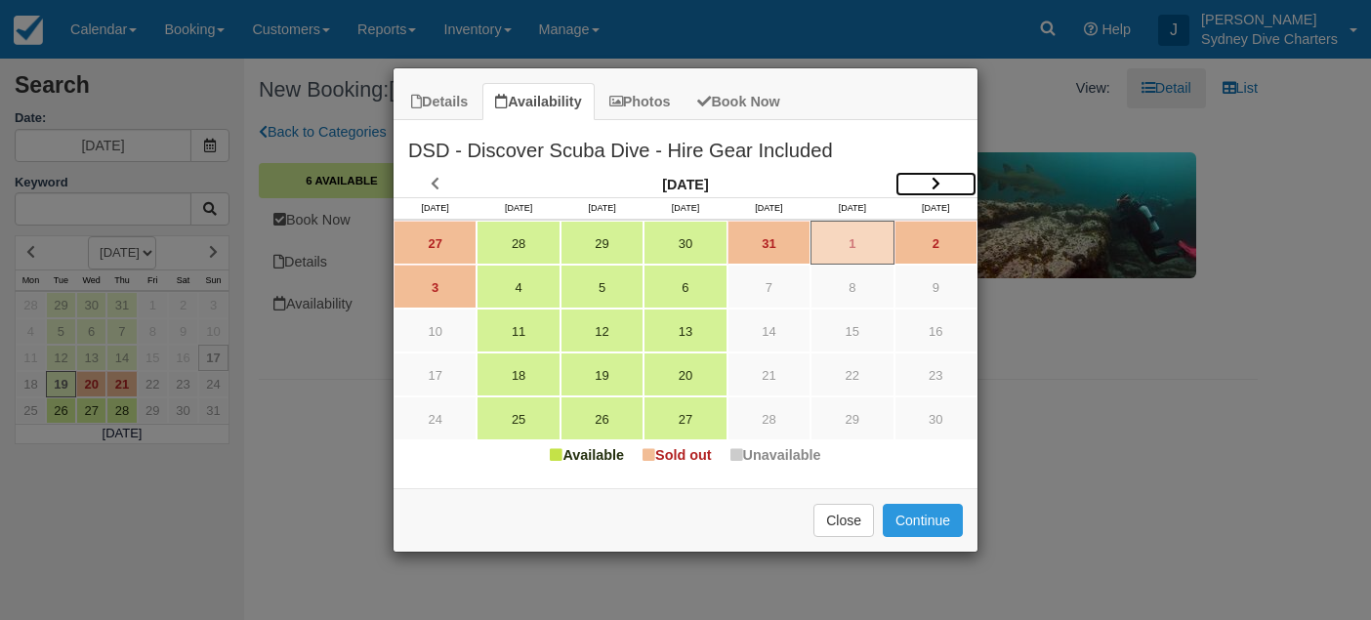
click at [938, 179] on icon "Item Modal" at bounding box center [936, 184] width 9 height 14
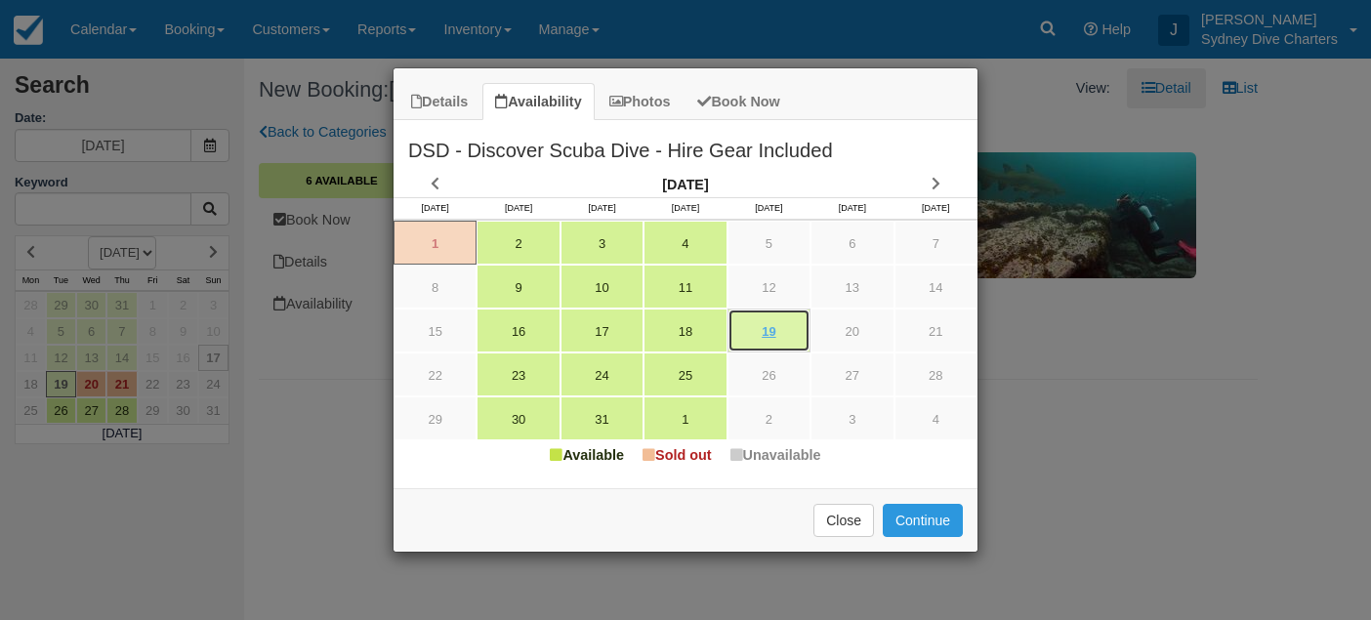
click at [785, 329] on link "19" at bounding box center [769, 331] width 83 height 44
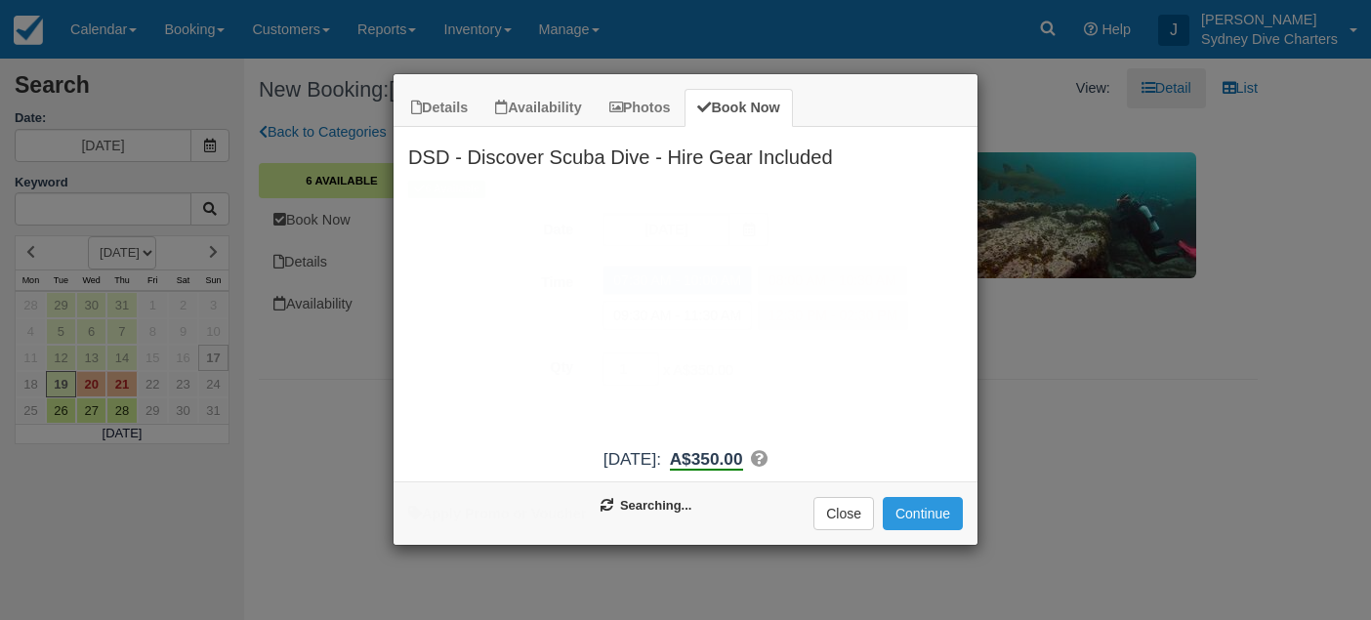
type input "[DATE]"
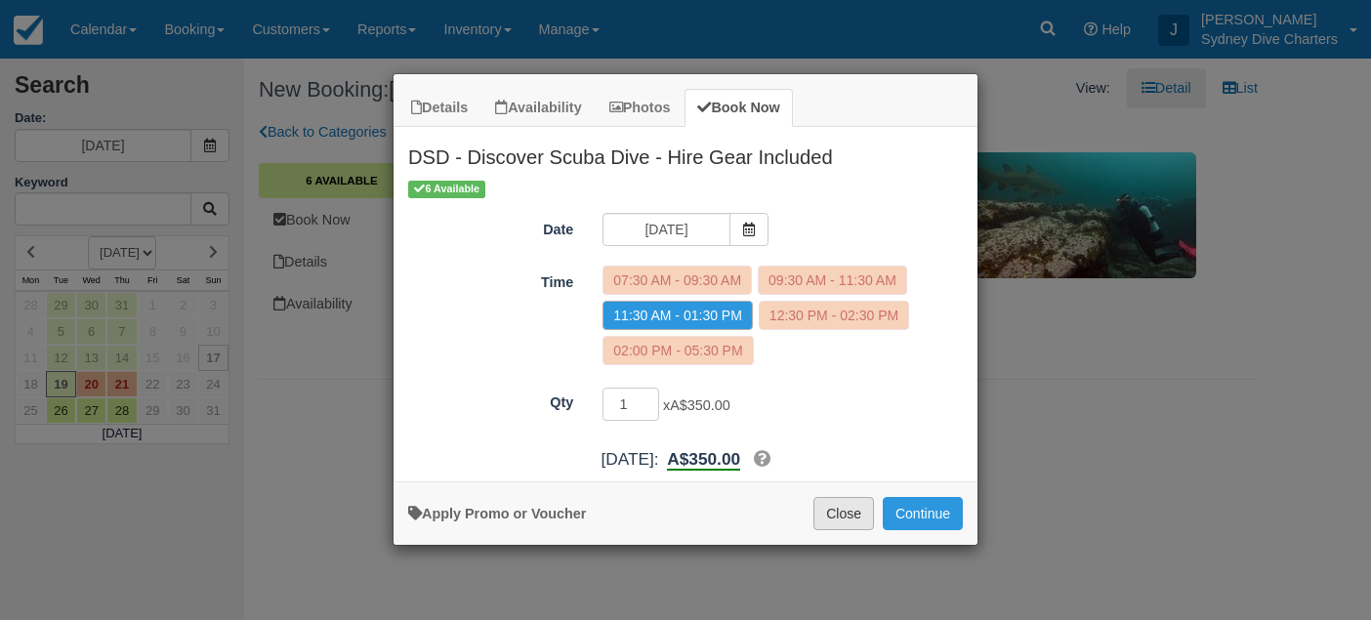
click at [846, 506] on button "Close" at bounding box center [844, 513] width 61 height 33
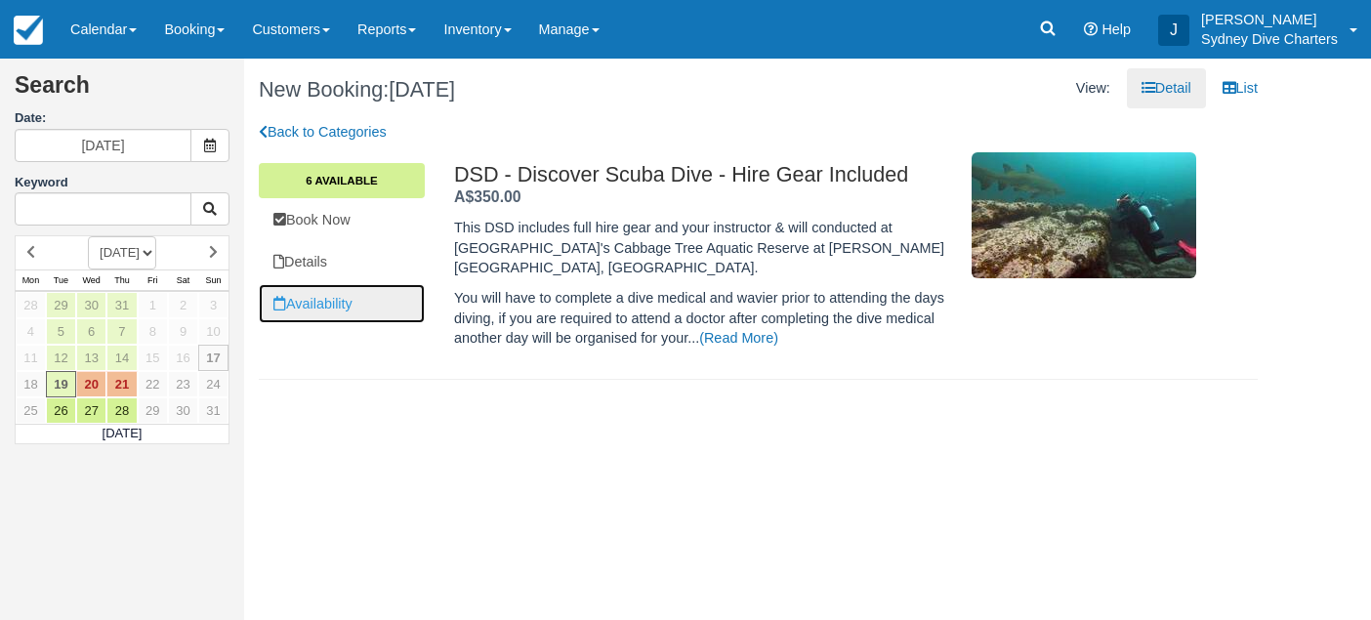
click at [319, 299] on link "Availability" at bounding box center [342, 304] width 166 height 40
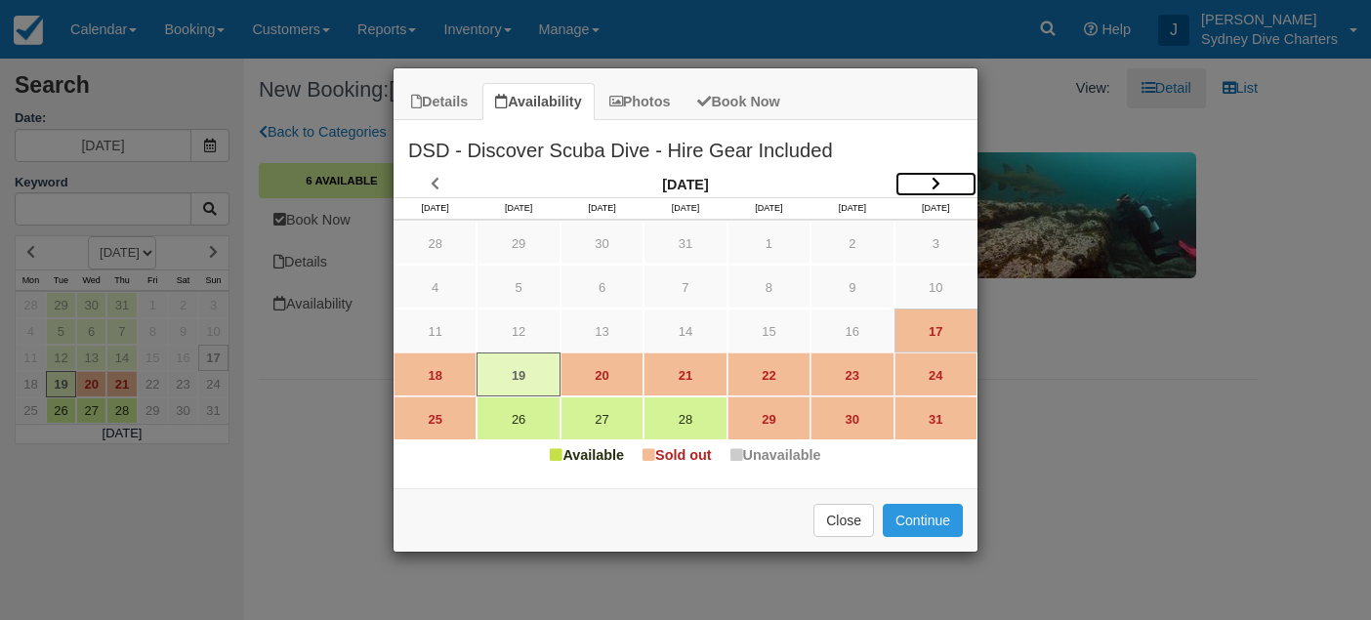
click at [935, 179] on icon "Item Modal" at bounding box center [936, 184] width 9 height 14
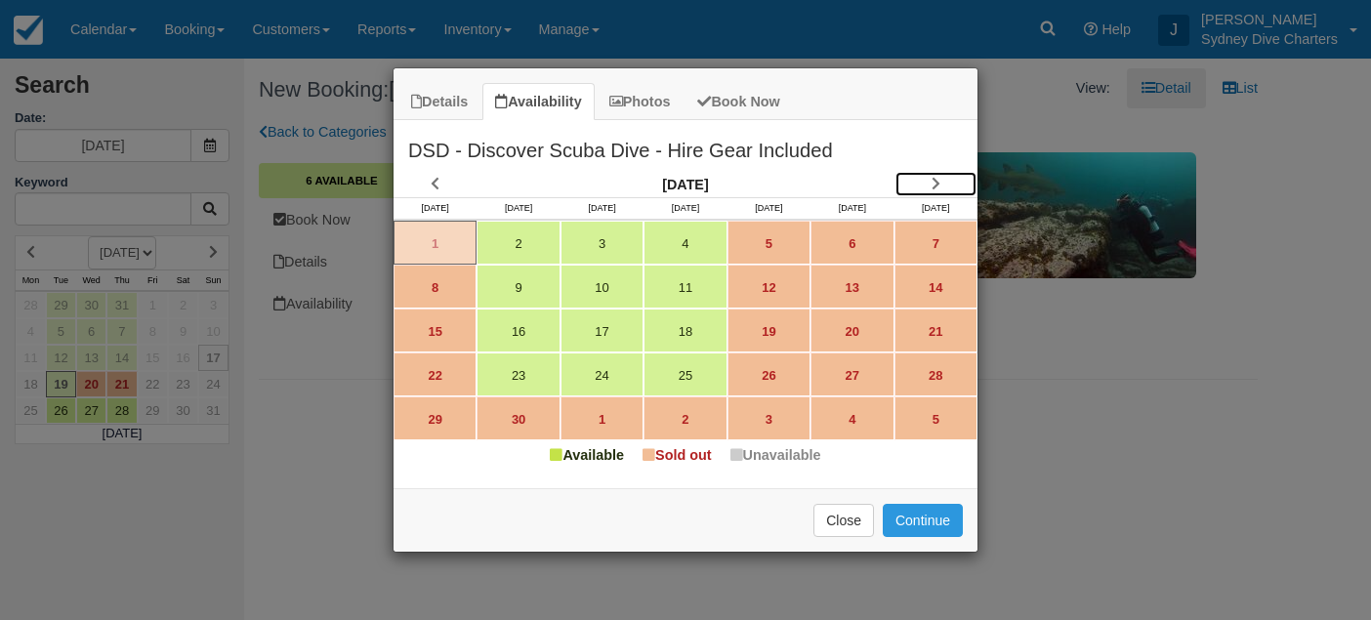
click at [935, 179] on icon "Item Modal" at bounding box center [936, 184] width 9 height 14
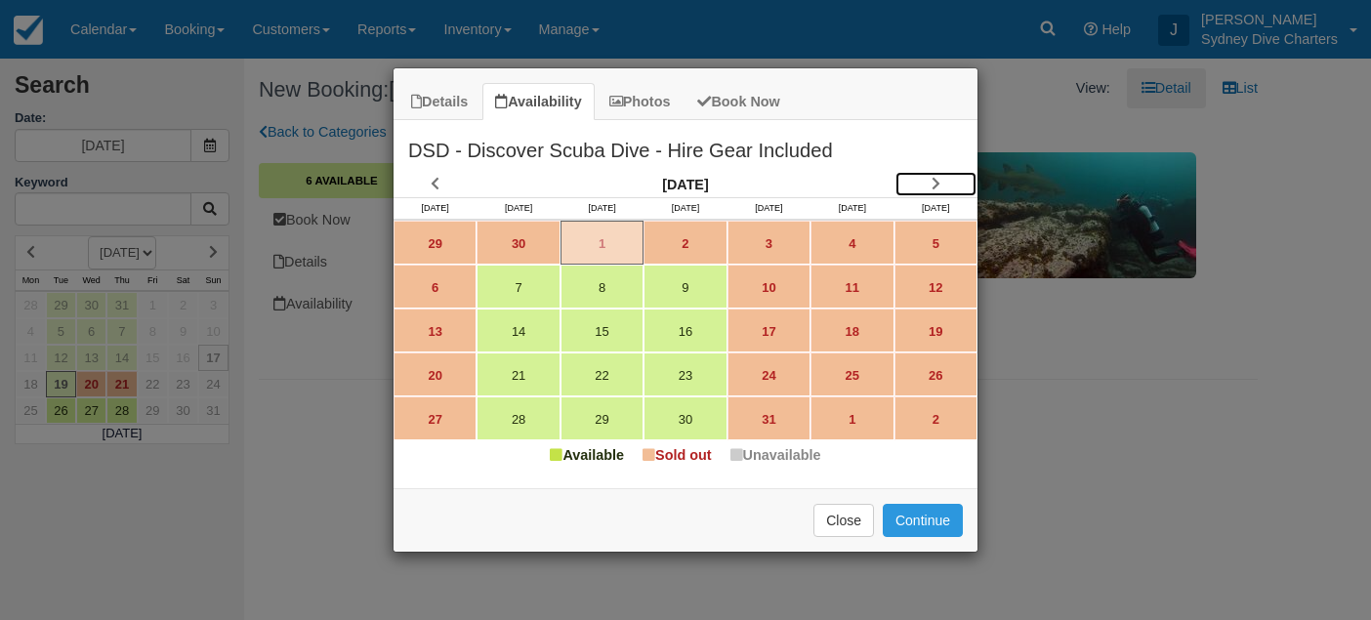
click at [935, 179] on icon "Item Modal" at bounding box center [936, 184] width 9 height 14
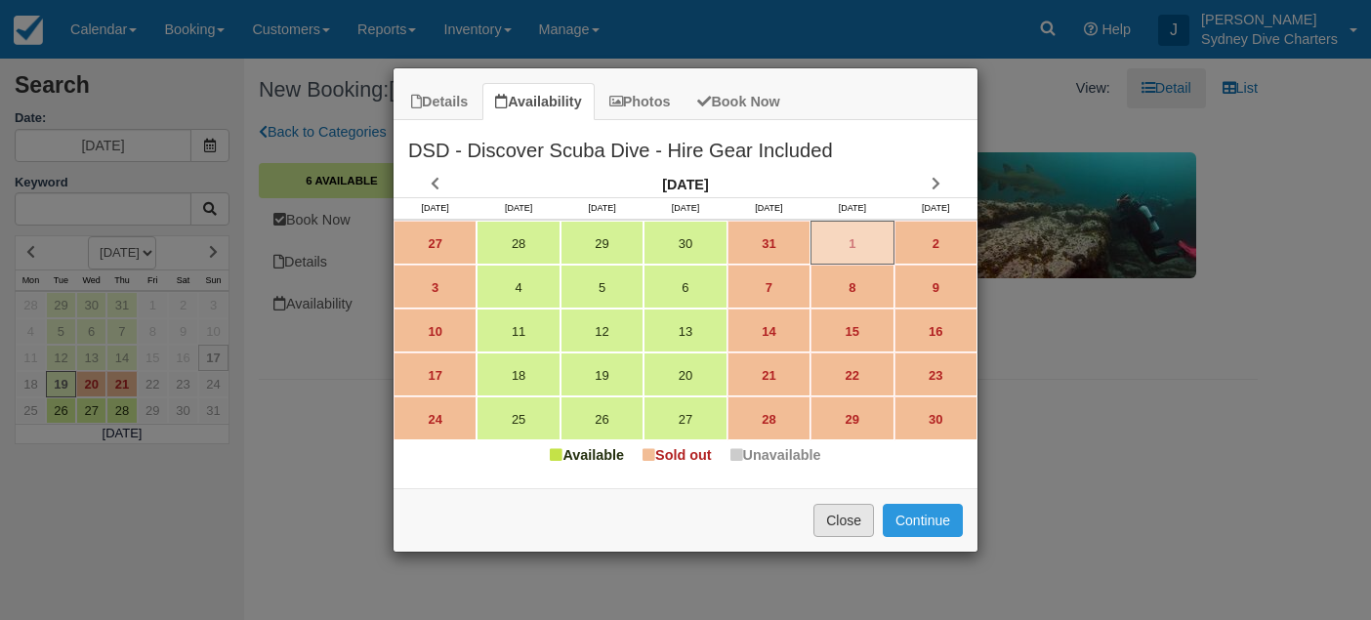
click at [833, 517] on button "Close" at bounding box center [844, 520] width 61 height 33
